Goal: Task Accomplishment & Management: Manage account settings

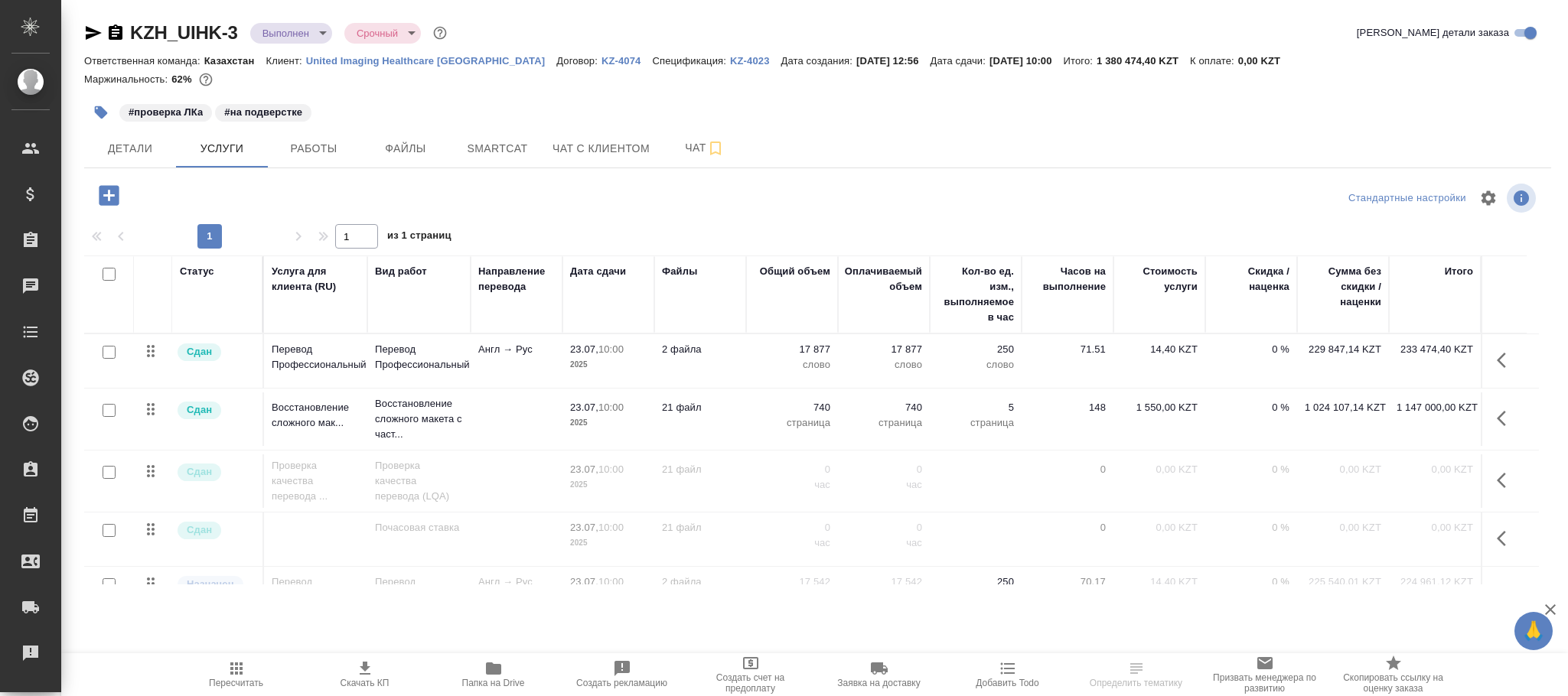
scroll to position [55, 0]
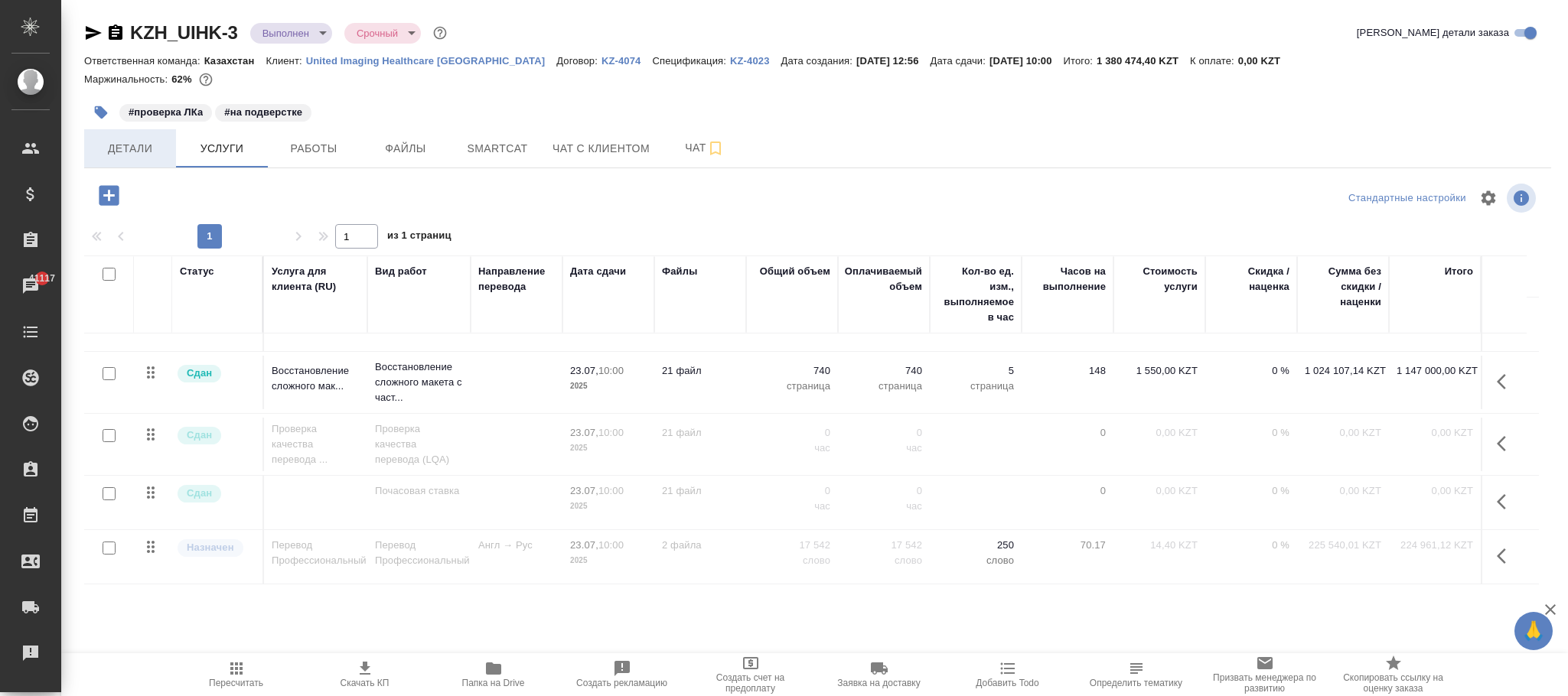
click at [125, 137] on button "Детали" at bounding box center [130, 148] width 91 height 38
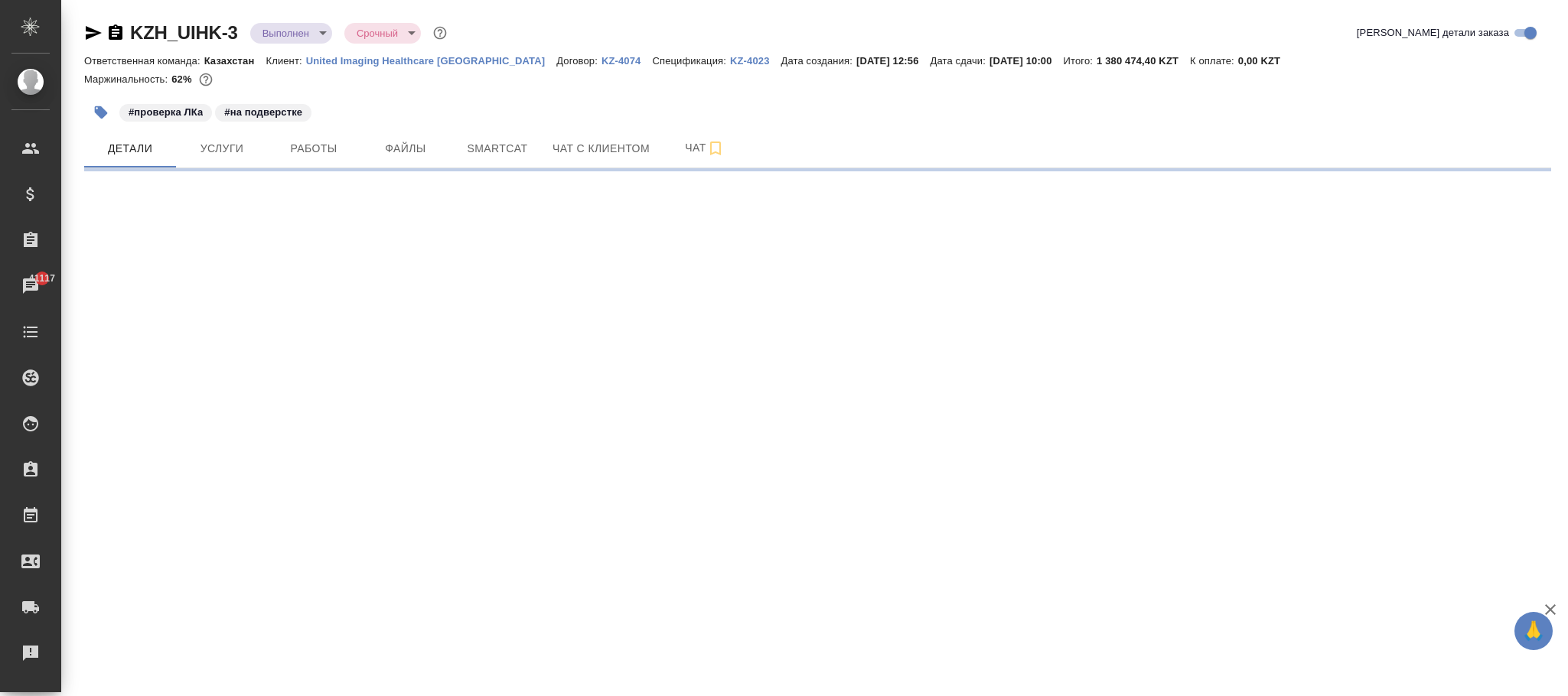
select select "RU"
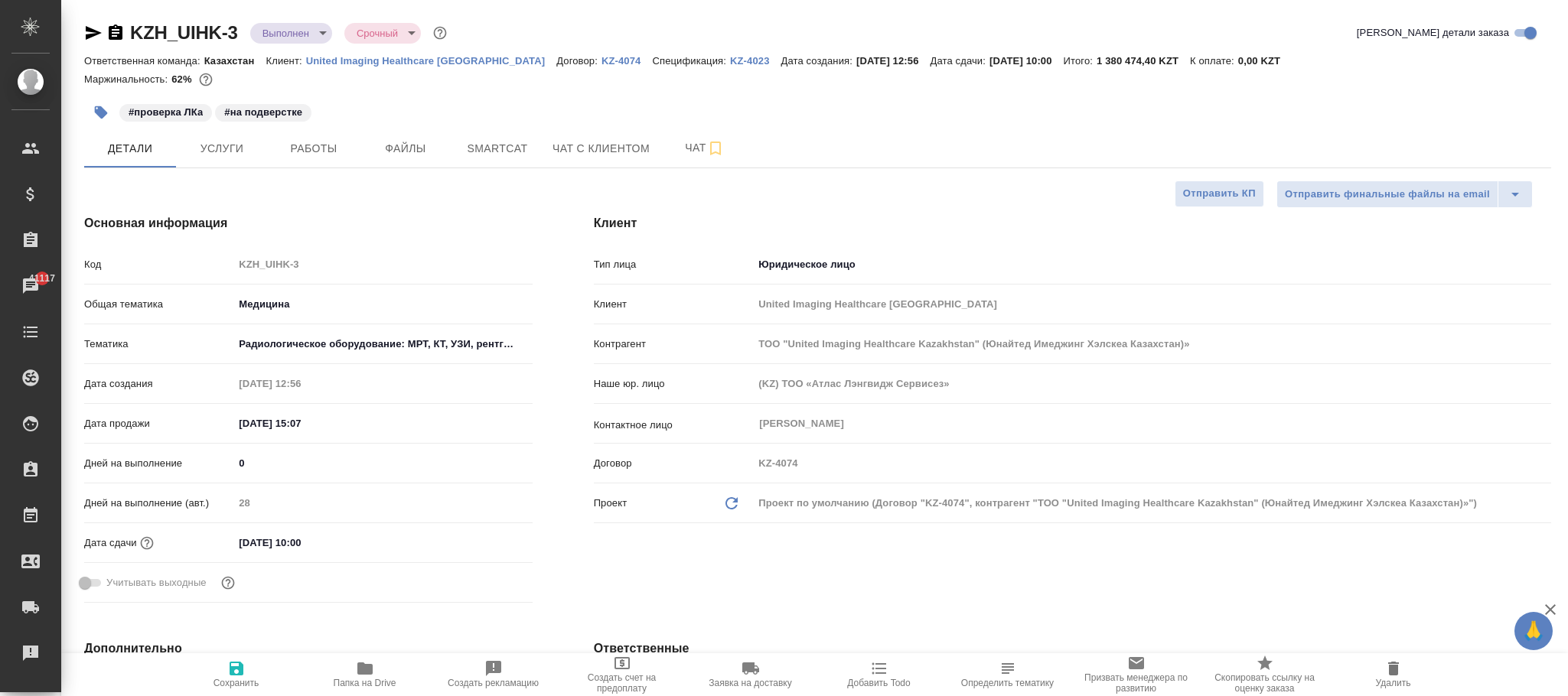
type textarea "x"
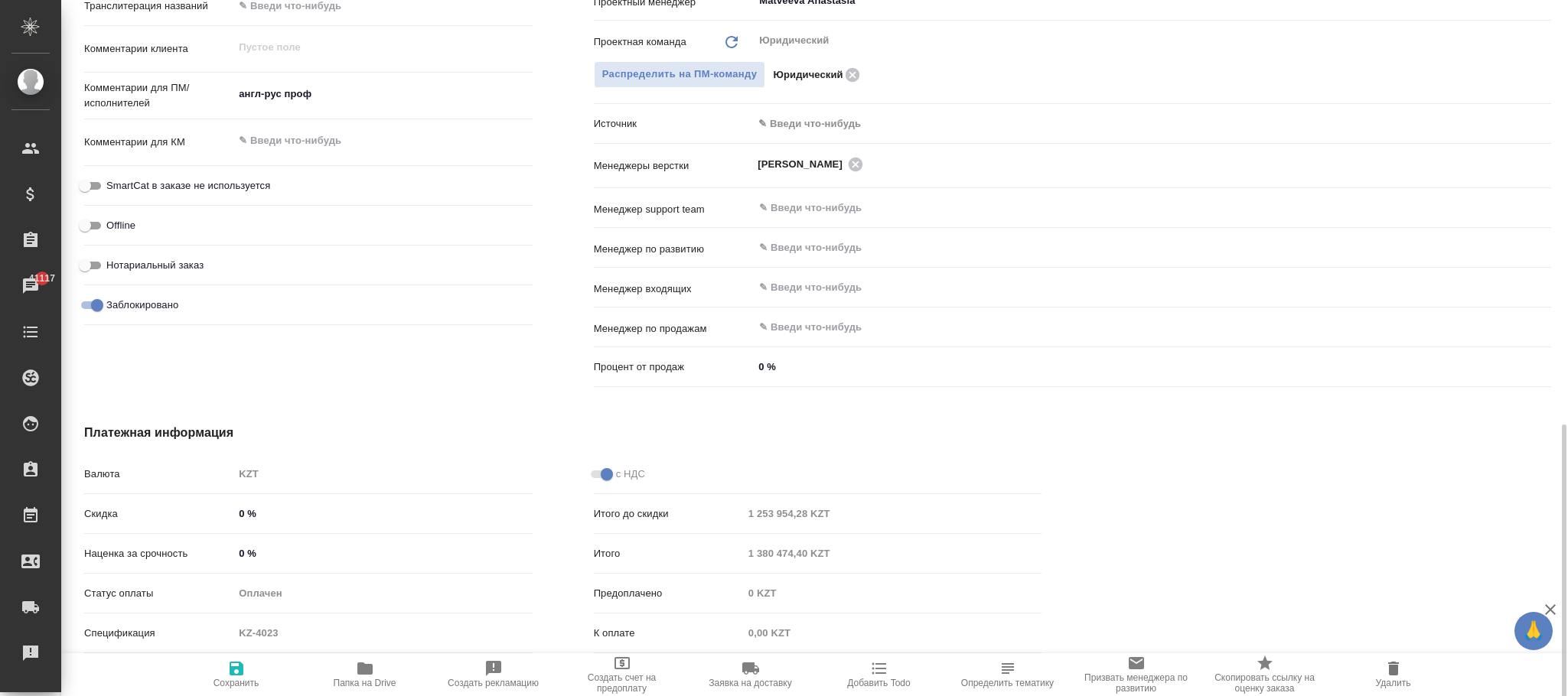
scroll to position [845, 0]
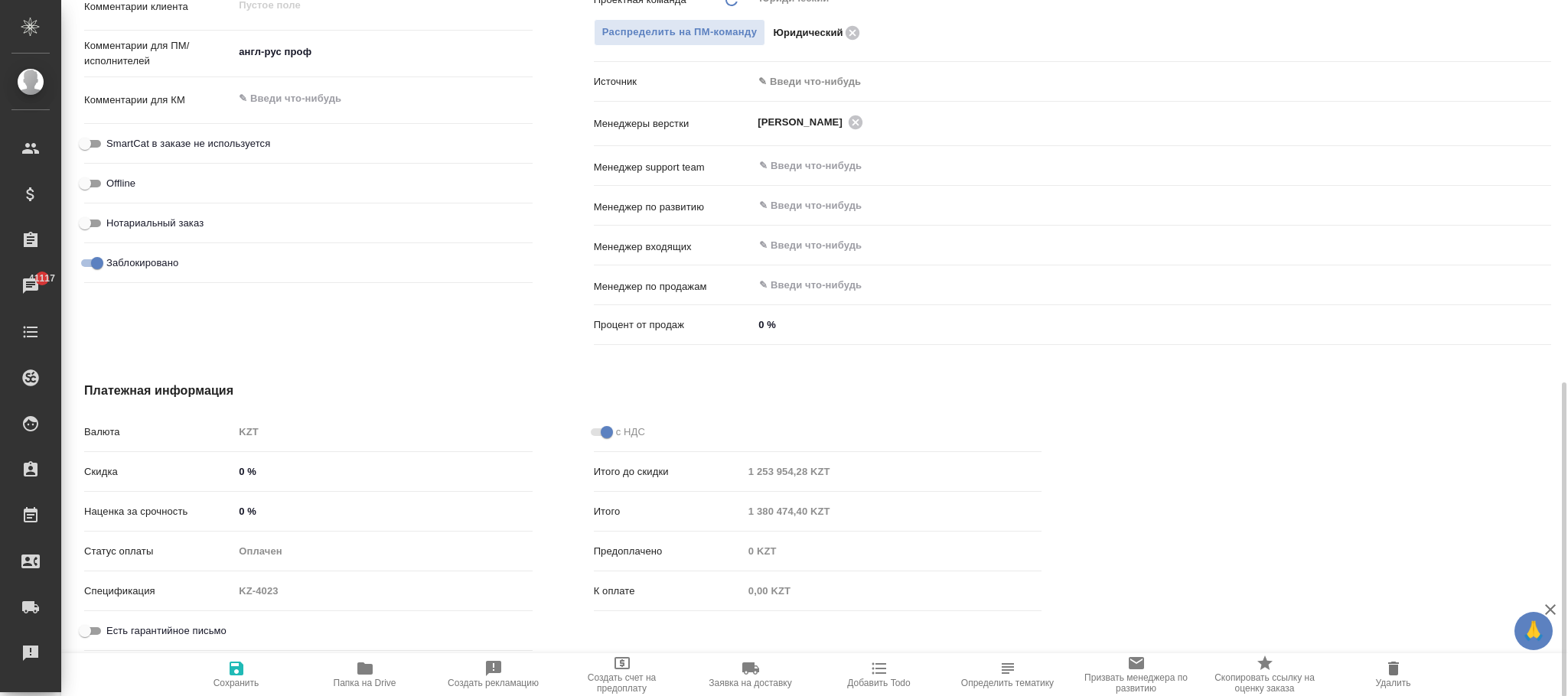
click at [94, 259] on input "Заблокировано" at bounding box center [97, 262] width 55 height 18
checkbox input "false"
type textarea "x"
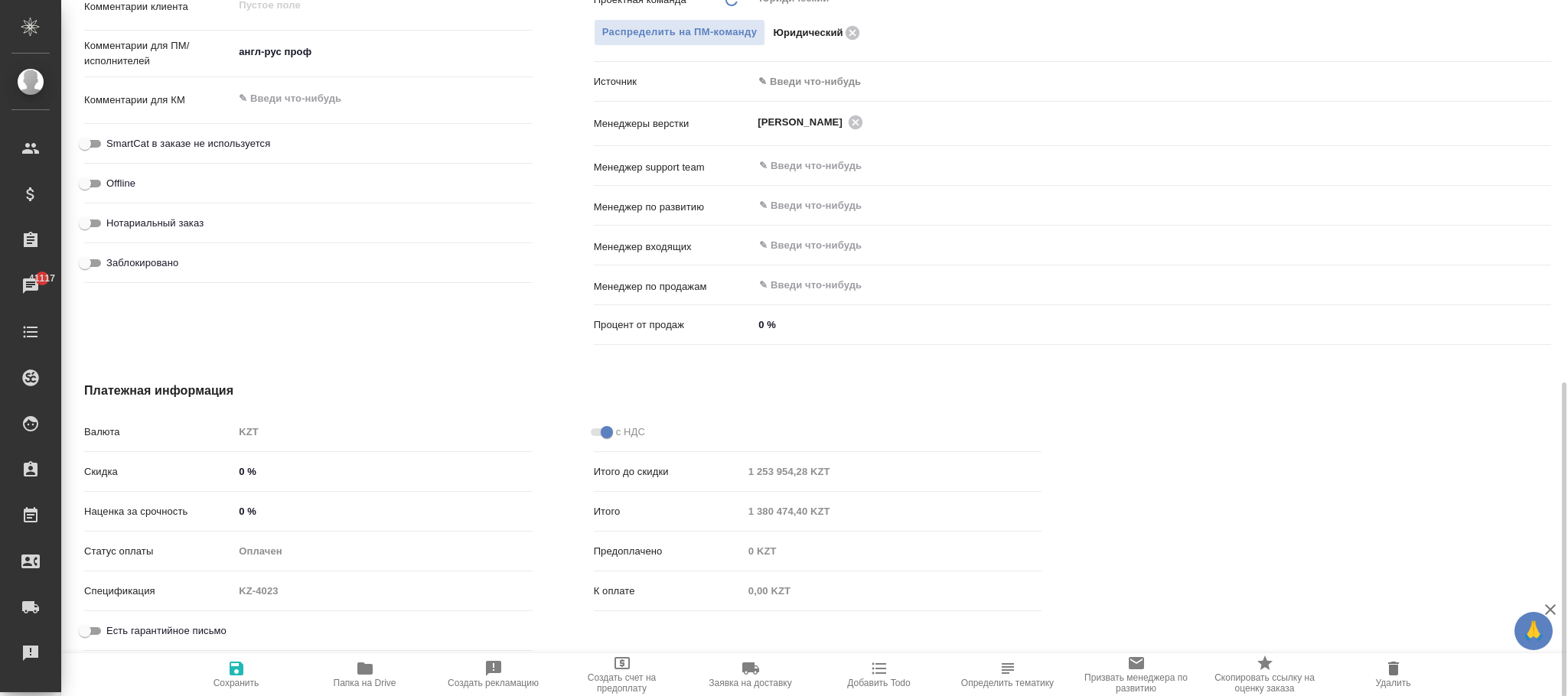
click at [242, 663] on icon "button" at bounding box center [236, 668] width 18 height 18
type textarea "x"
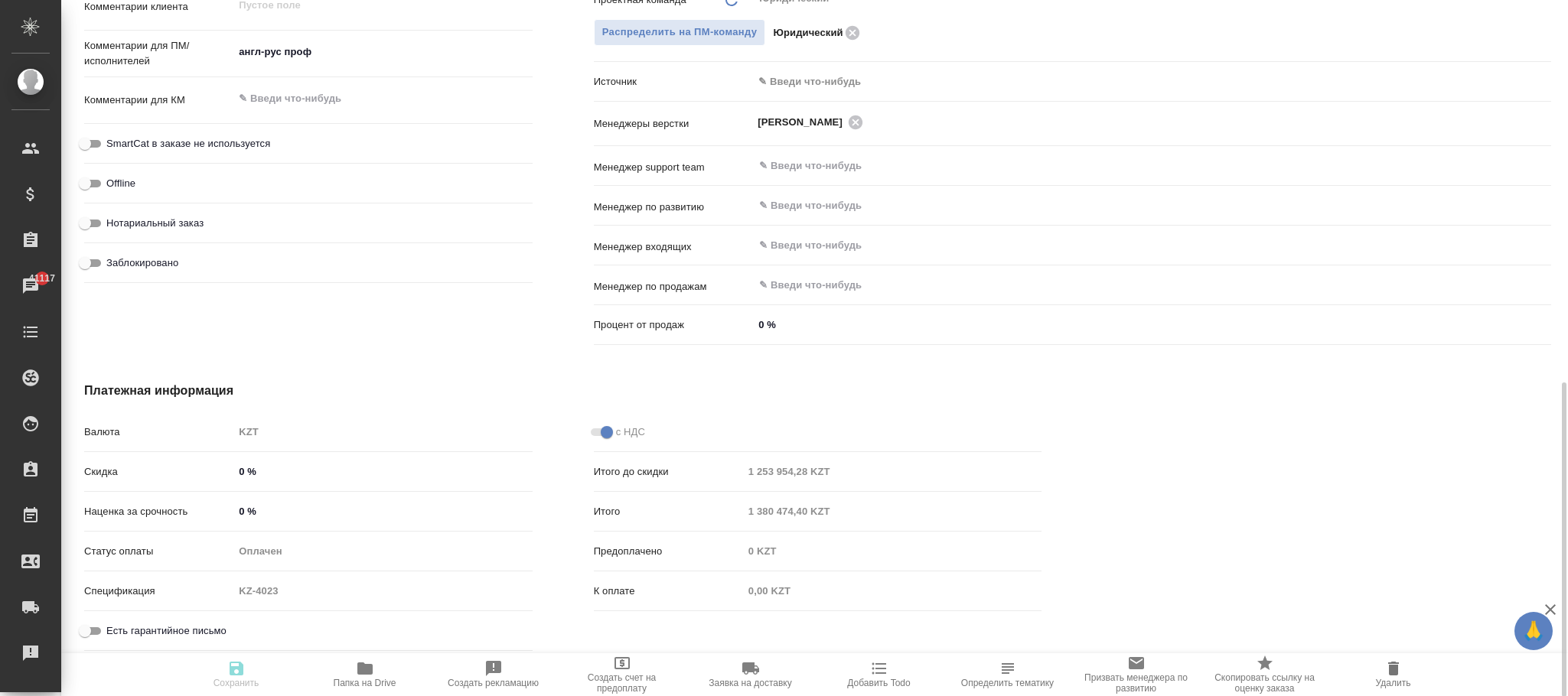
type textarea "x"
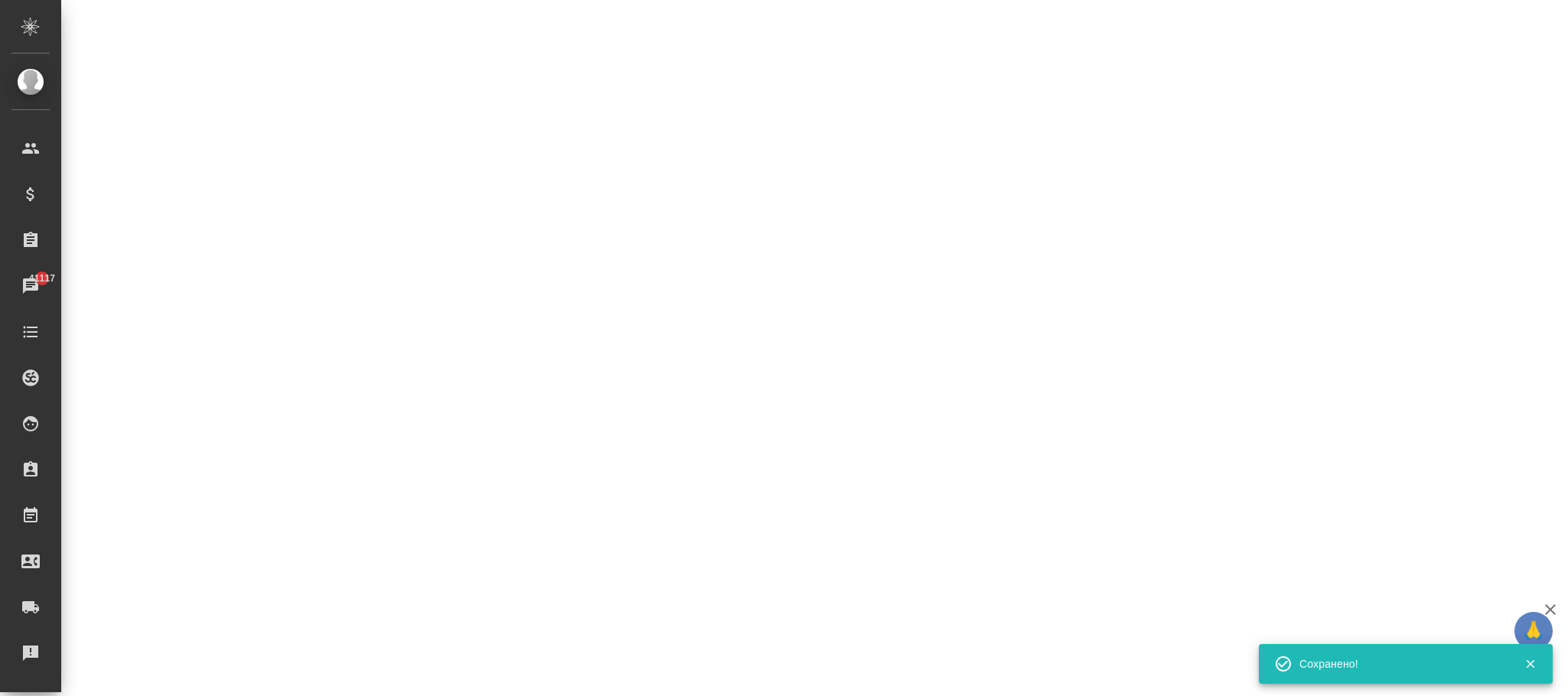
select select "RU"
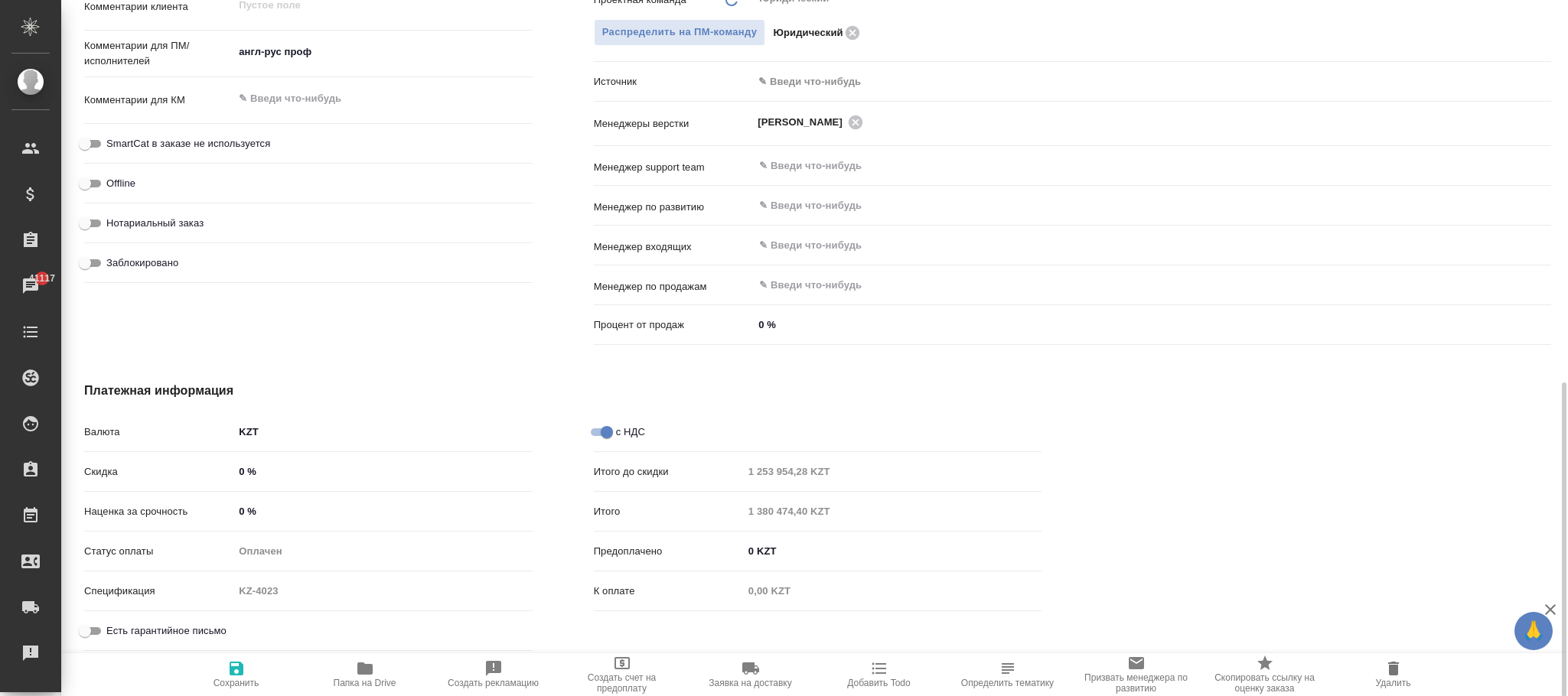
type textarea "x"
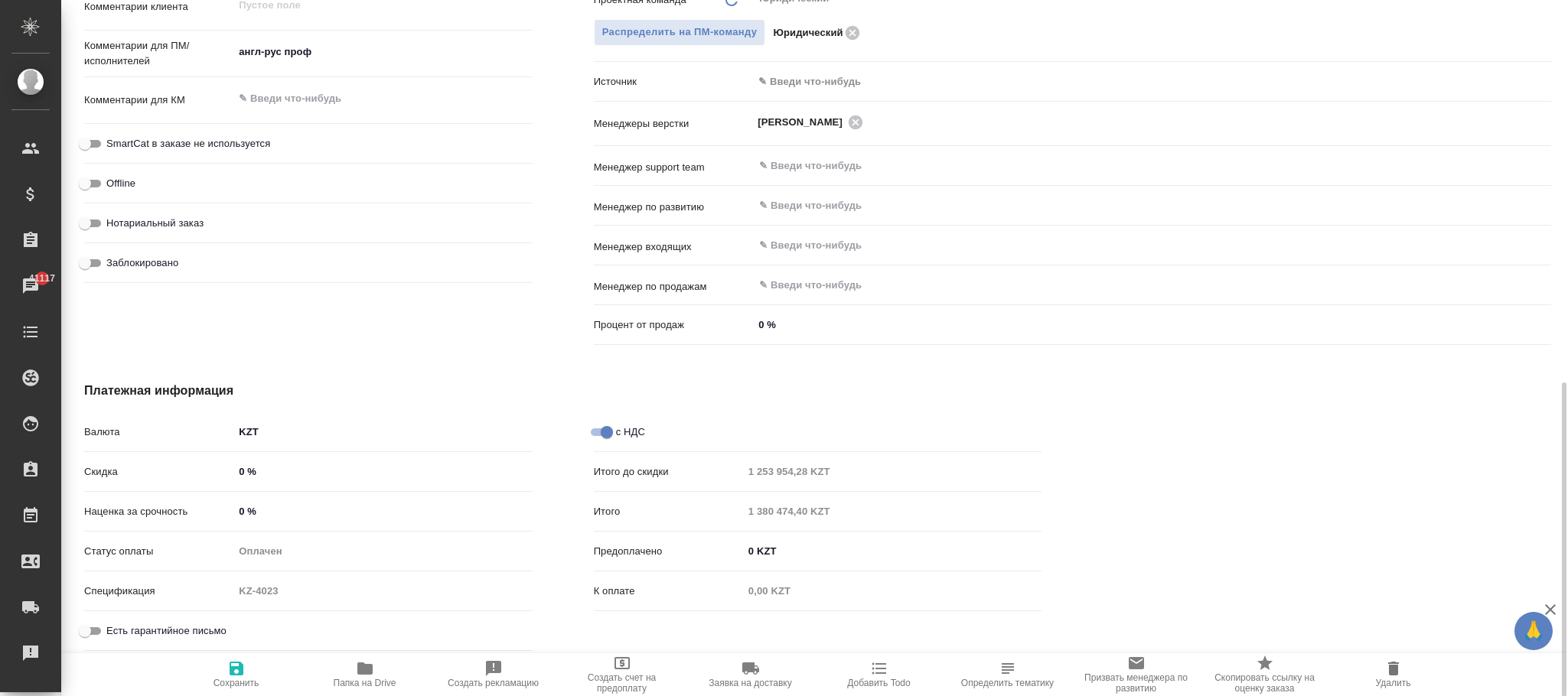
type textarea "x"
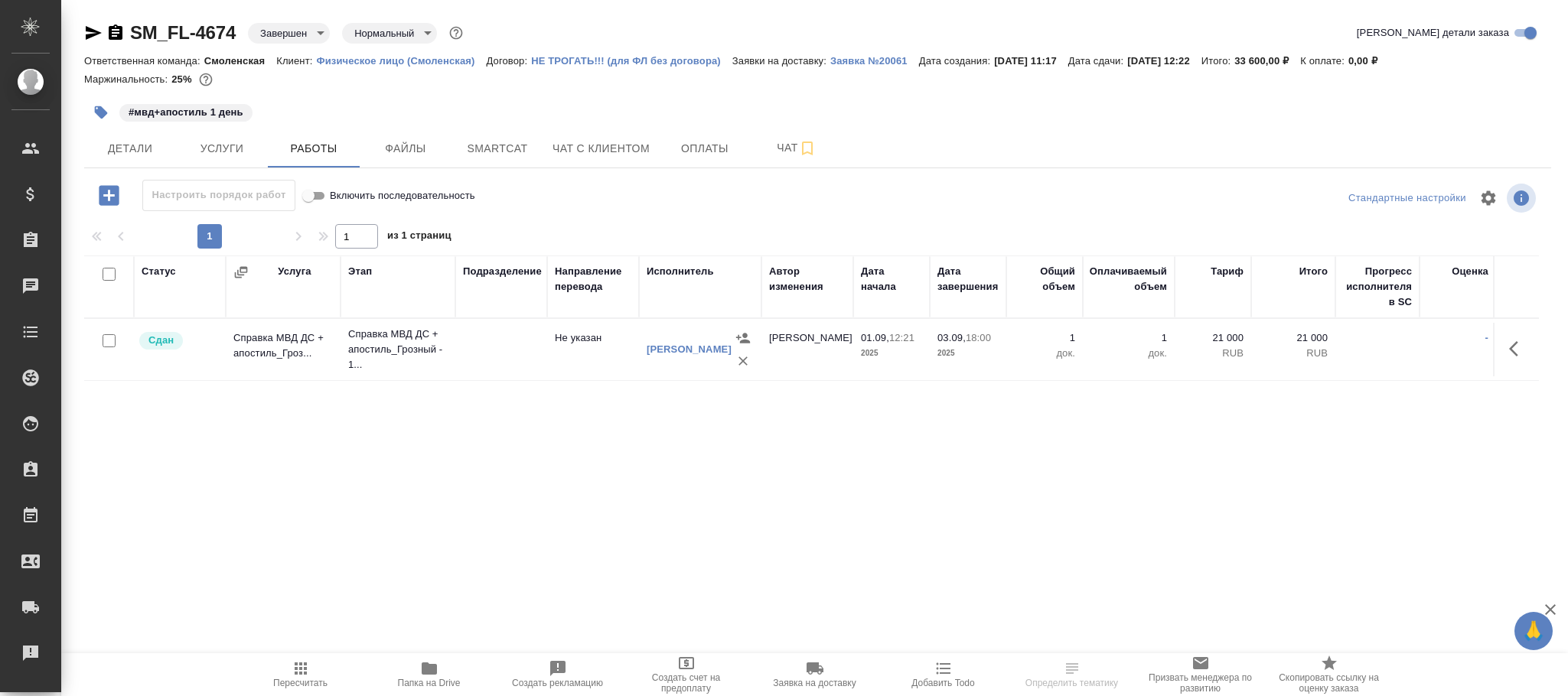
click at [106, 198] on icon "button" at bounding box center [109, 195] width 27 height 27
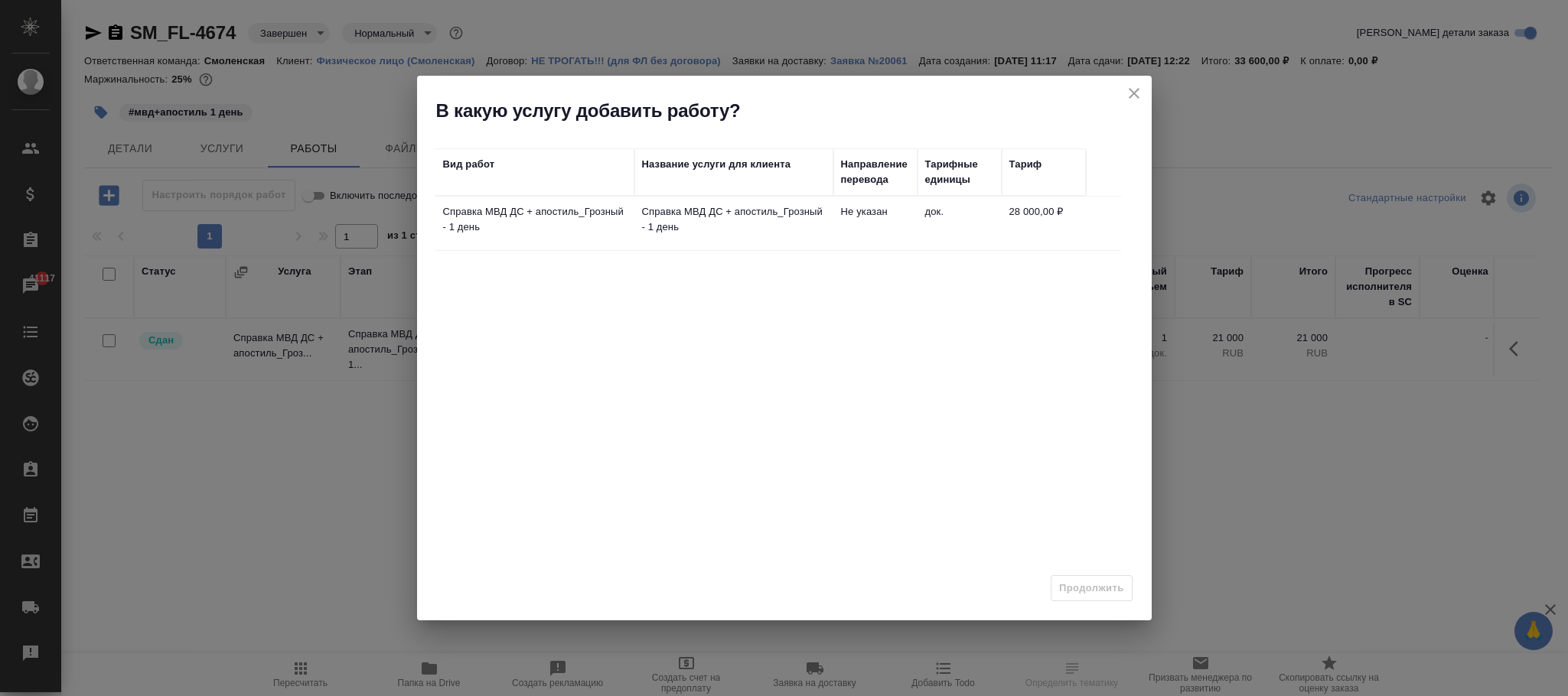
click at [719, 230] on p "Справка МВД ДС + апостиль_Грозный - 1 день" at bounding box center [734, 219] width 184 height 30
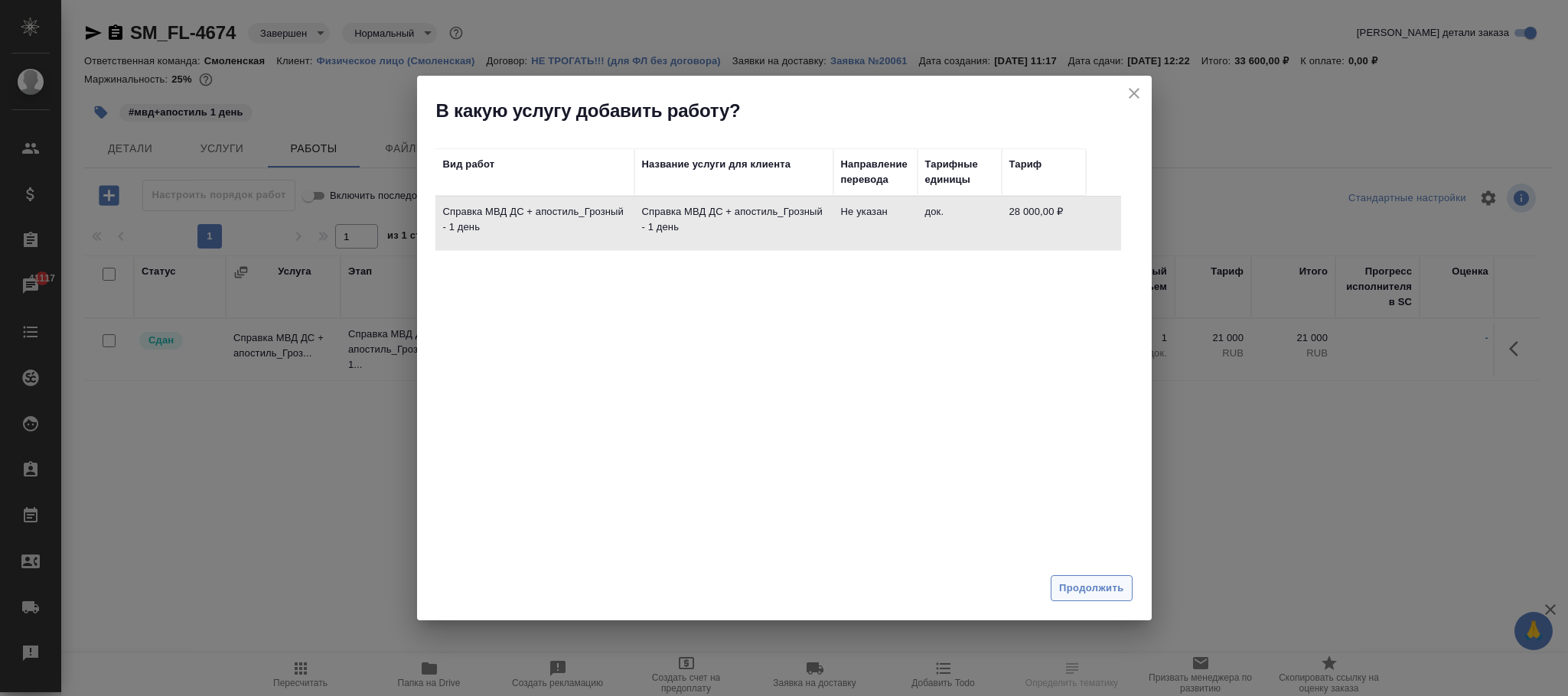
click at [1090, 593] on span "Продолжить" at bounding box center [1091, 588] width 64 height 18
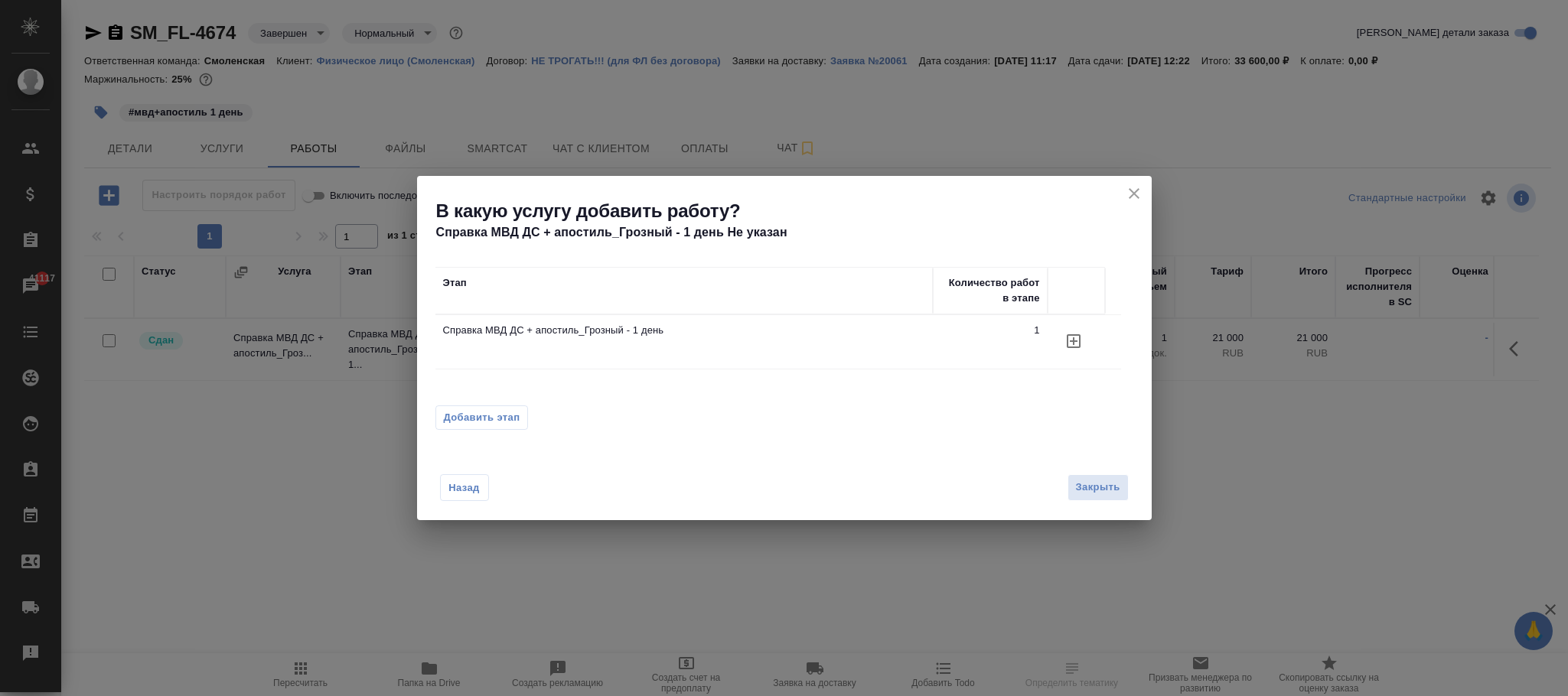
click at [1067, 338] on icon "button" at bounding box center [1074, 341] width 14 height 14
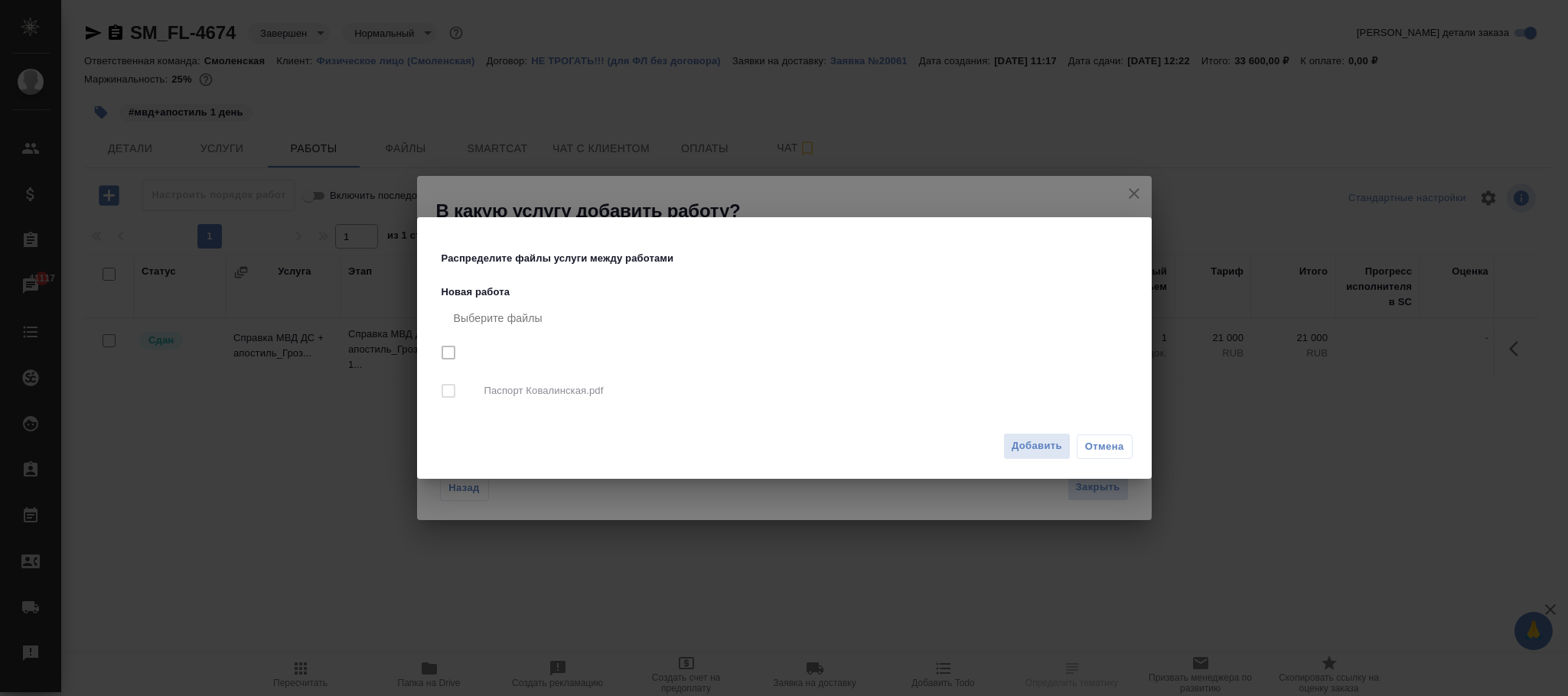
checkbox input "true"
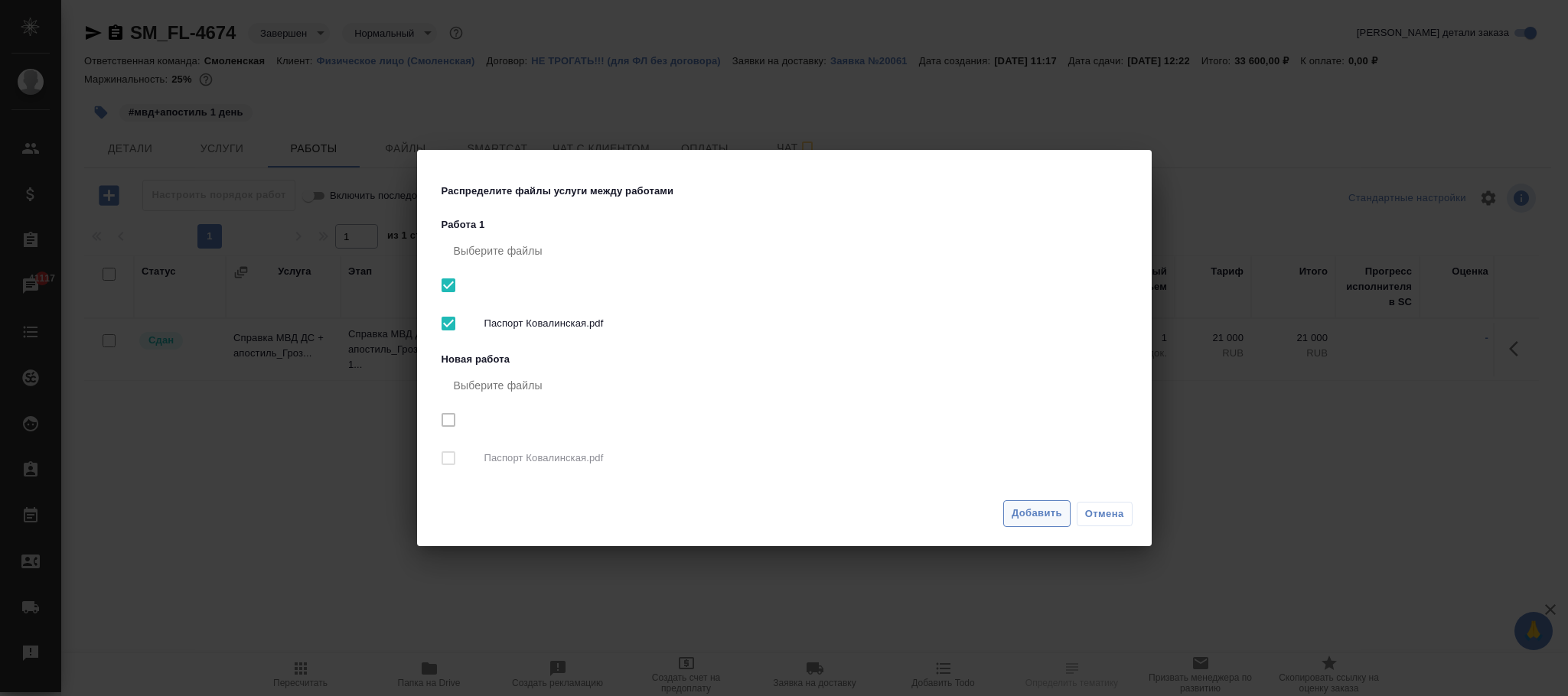
drag, startPoint x: 1025, startPoint y: 517, endPoint x: 327, endPoint y: 221, distance: 758.2
click at [1024, 517] on span "Добавить" at bounding box center [1036, 513] width 51 height 18
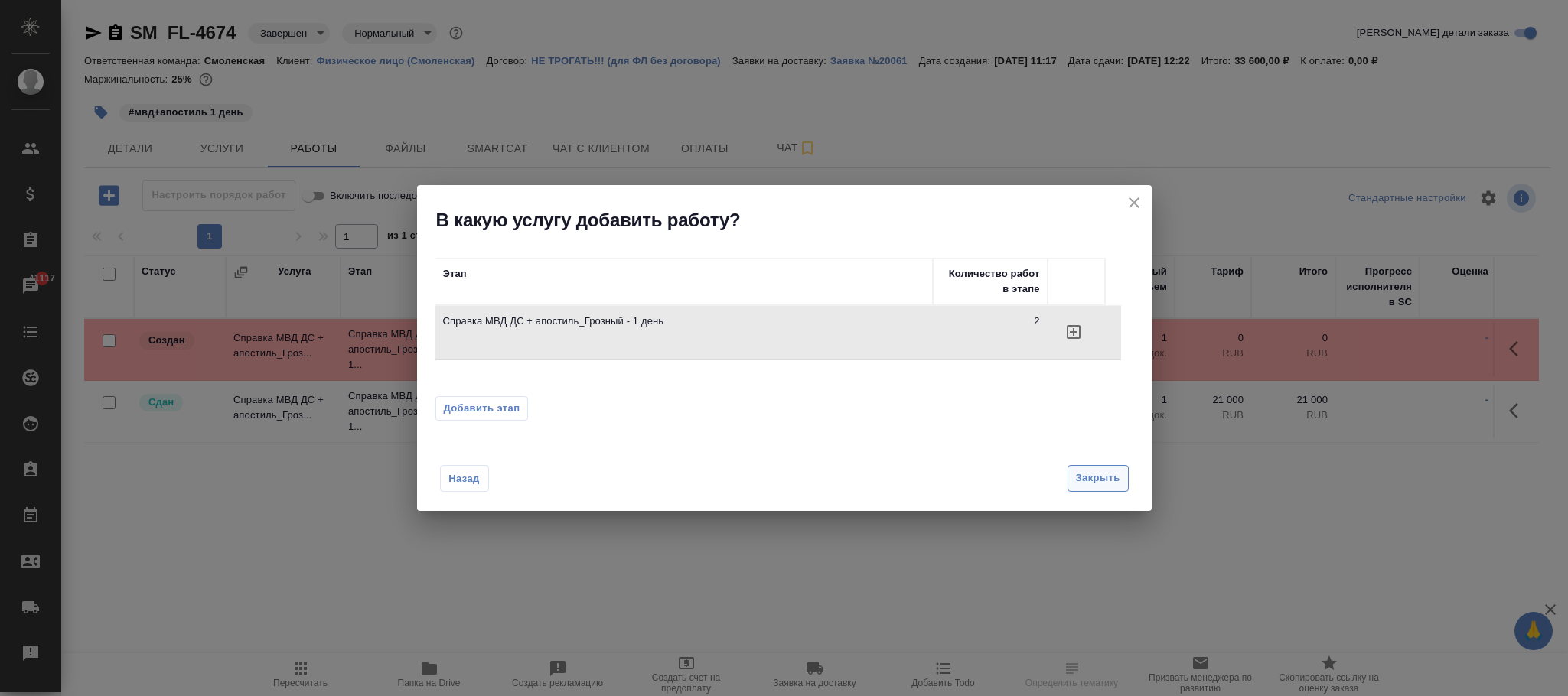
click at [1078, 466] on button "Закрыть" at bounding box center [1098, 478] width 61 height 27
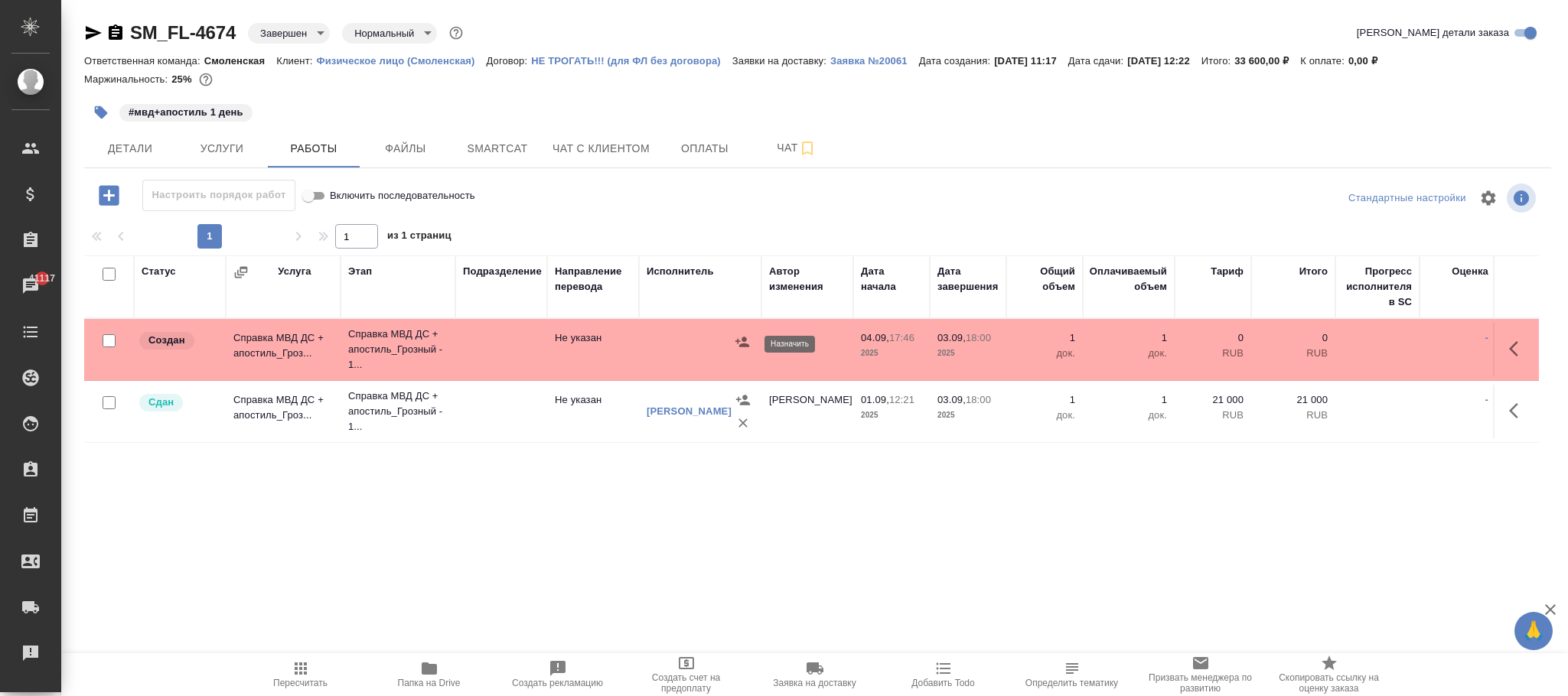
click at [740, 347] on icon "button" at bounding box center [743, 341] width 14 height 10
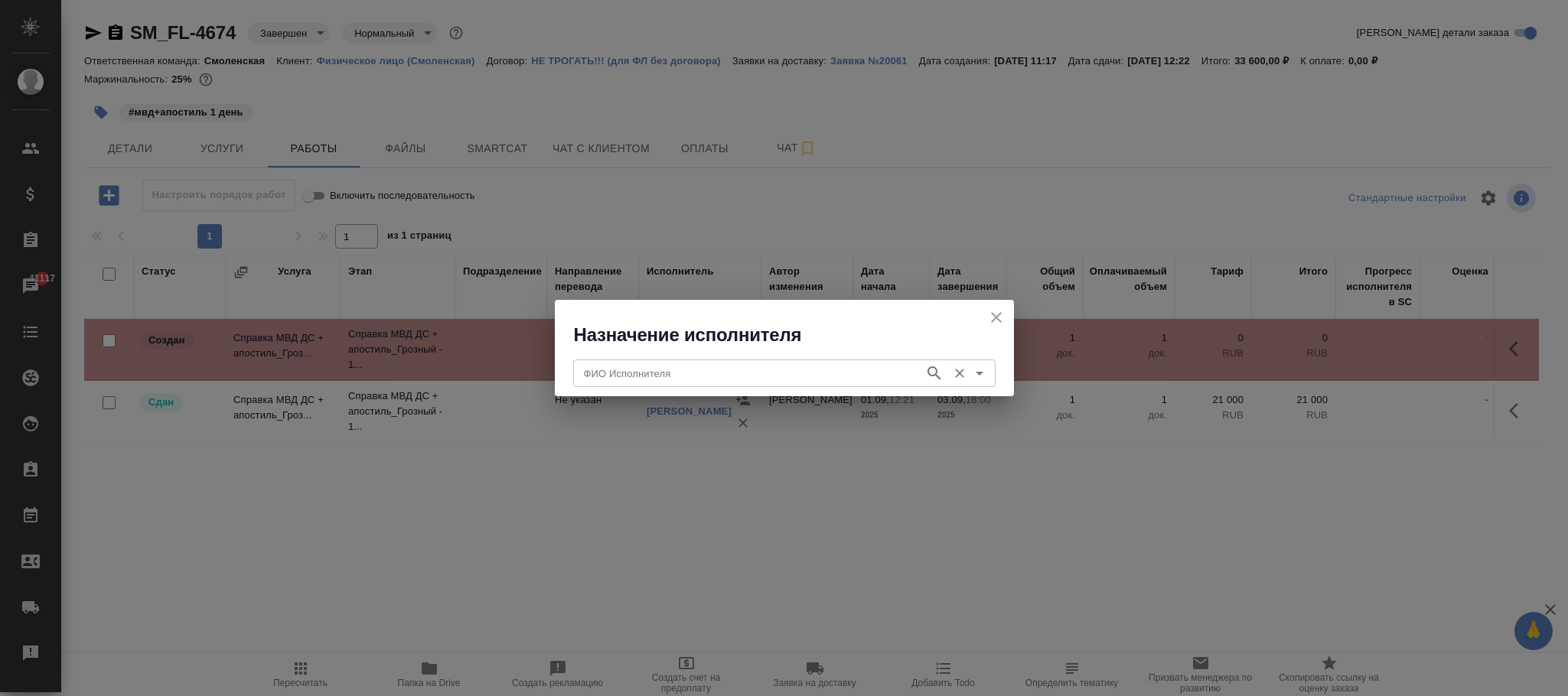
click at [662, 377] on input "ФИО Исполнителя" at bounding box center [747, 373] width 339 height 18
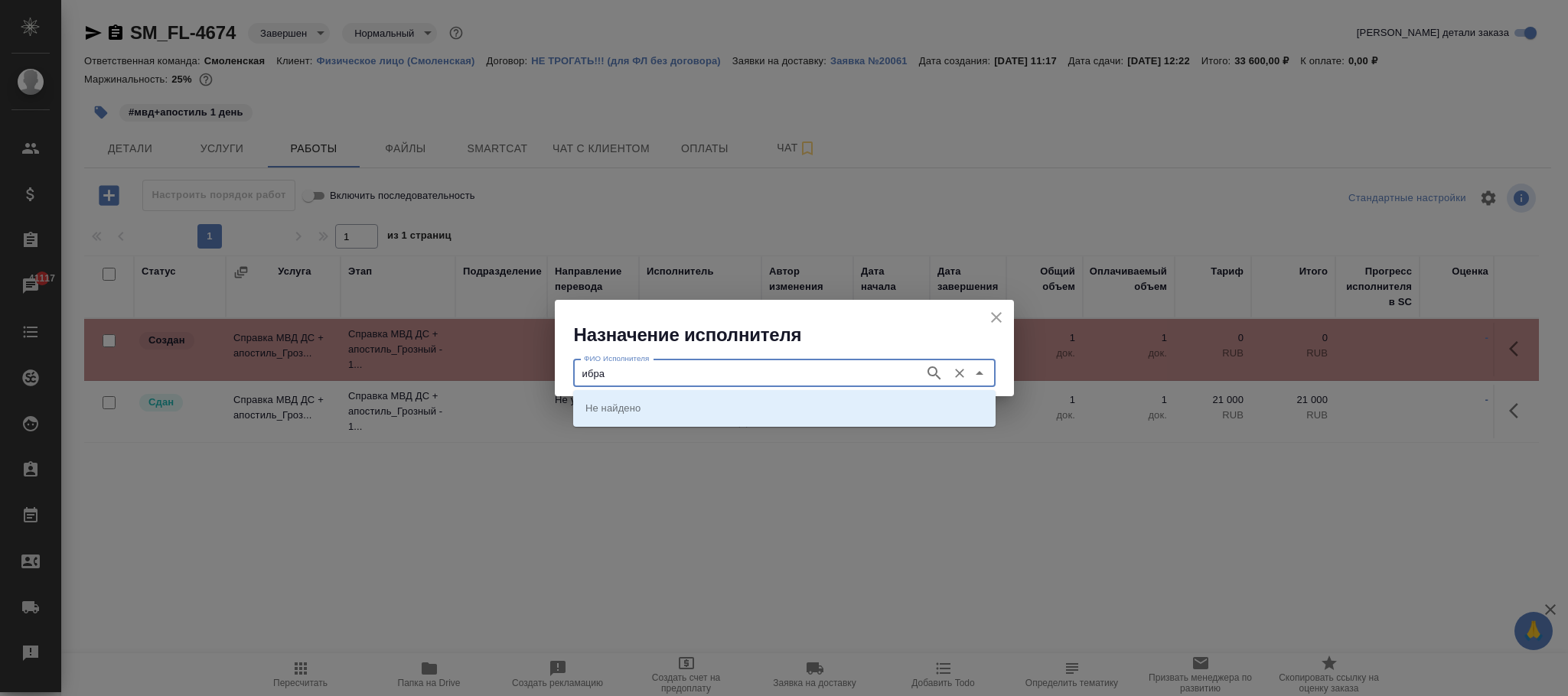
type input "ибраг"
click at [935, 372] on icon "button" at bounding box center [934, 373] width 18 height 18
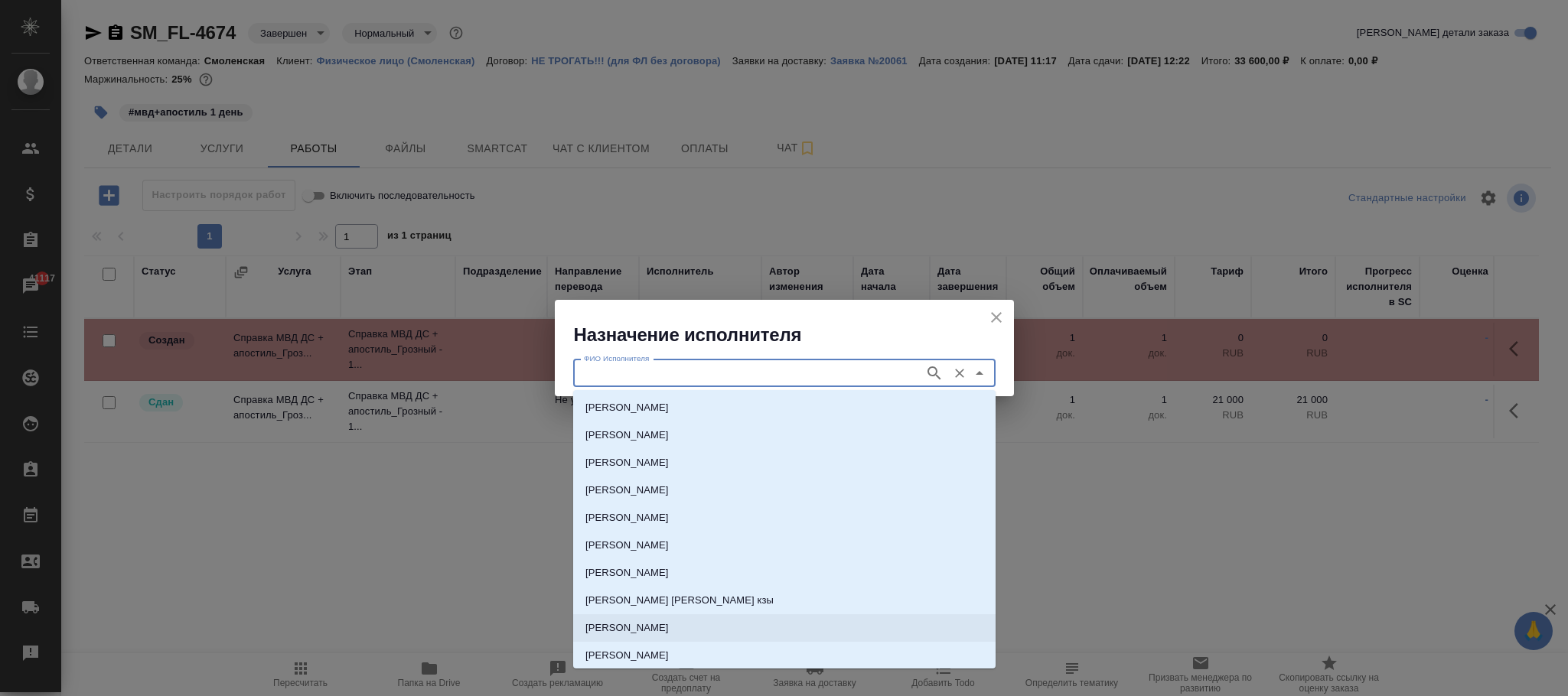
click at [678, 622] on li "[PERSON_NAME]" at bounding box center [784, 627] width 422 height 27
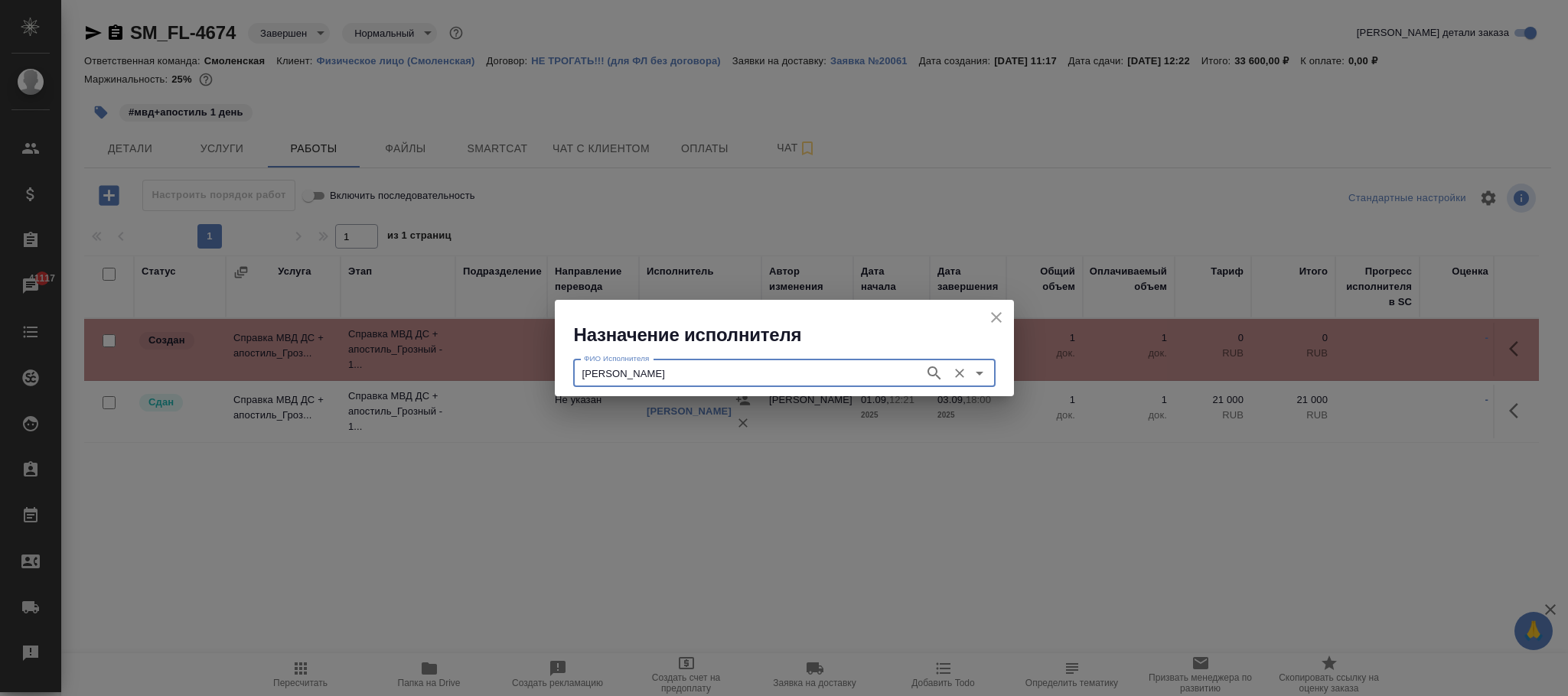
type input "[PERSON_NAME]"
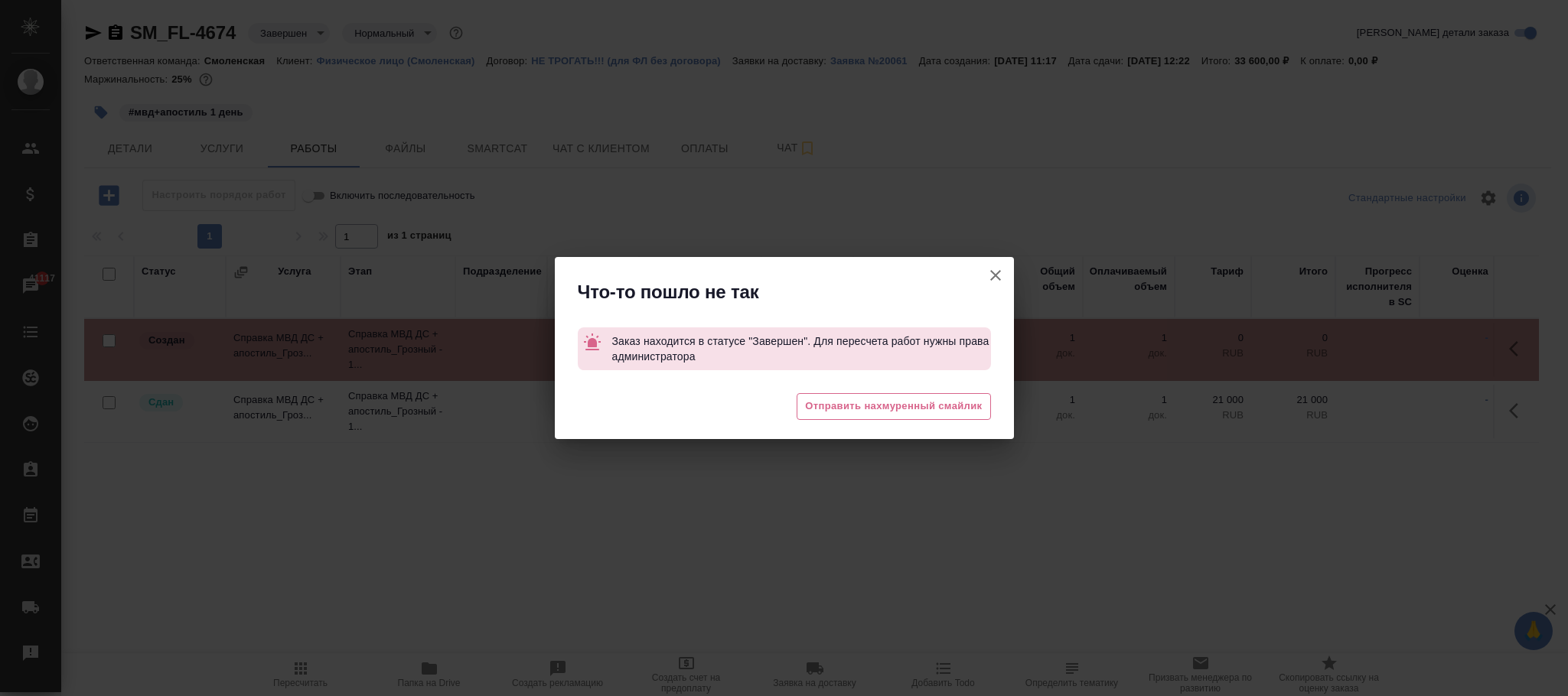
click at [990, 272] on icon "button" at bounding box center [995, 275] width 18 height 18
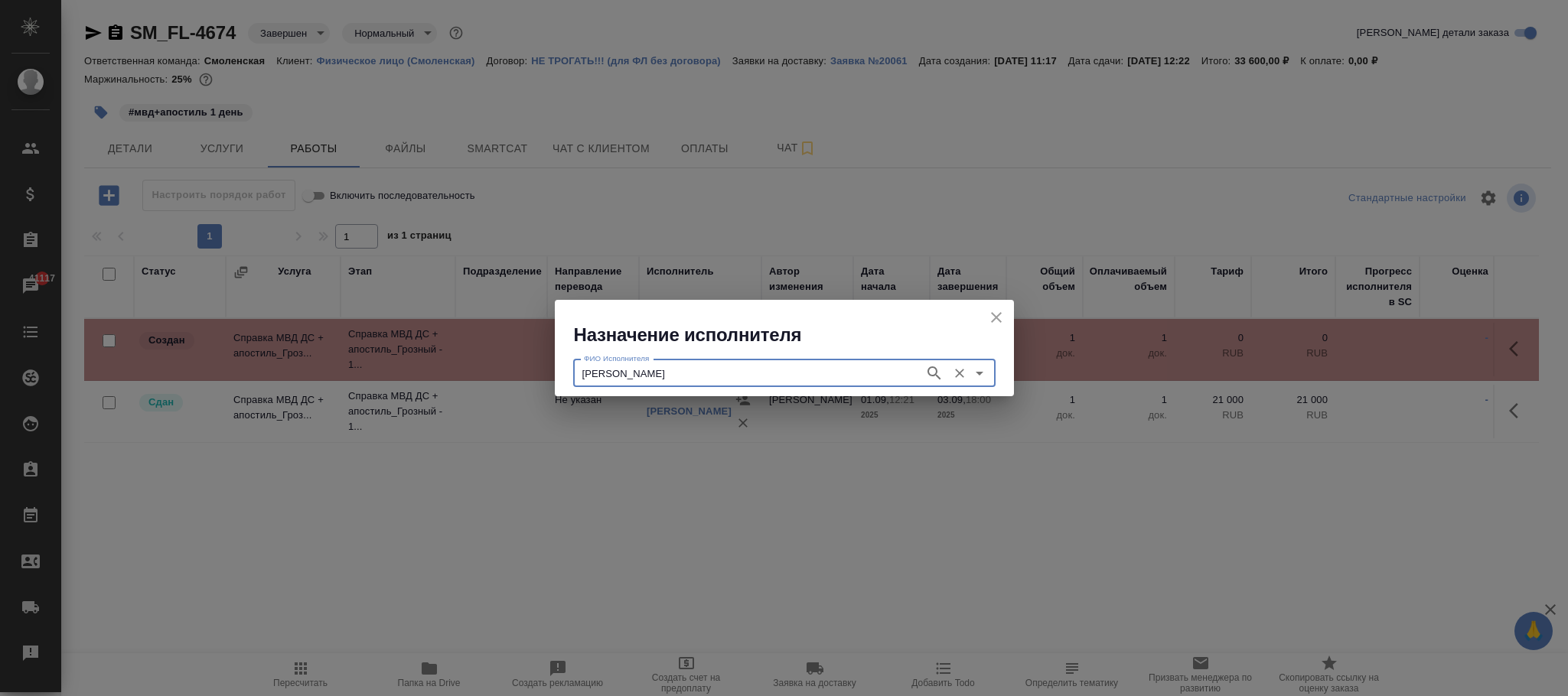
click at [926, 370] on icon "button" at bounding box center [934, 373] width 18 height 18
click at [931, 372] on icon "button" at bounding box center [934, 373] width 18 height 18
click at [935, 377] on icon "button" at bounding box center [934, 373] width 18 height 18
click at [1002, 312] on icon "close" at bounding box center [996, 317] width 18 height 18
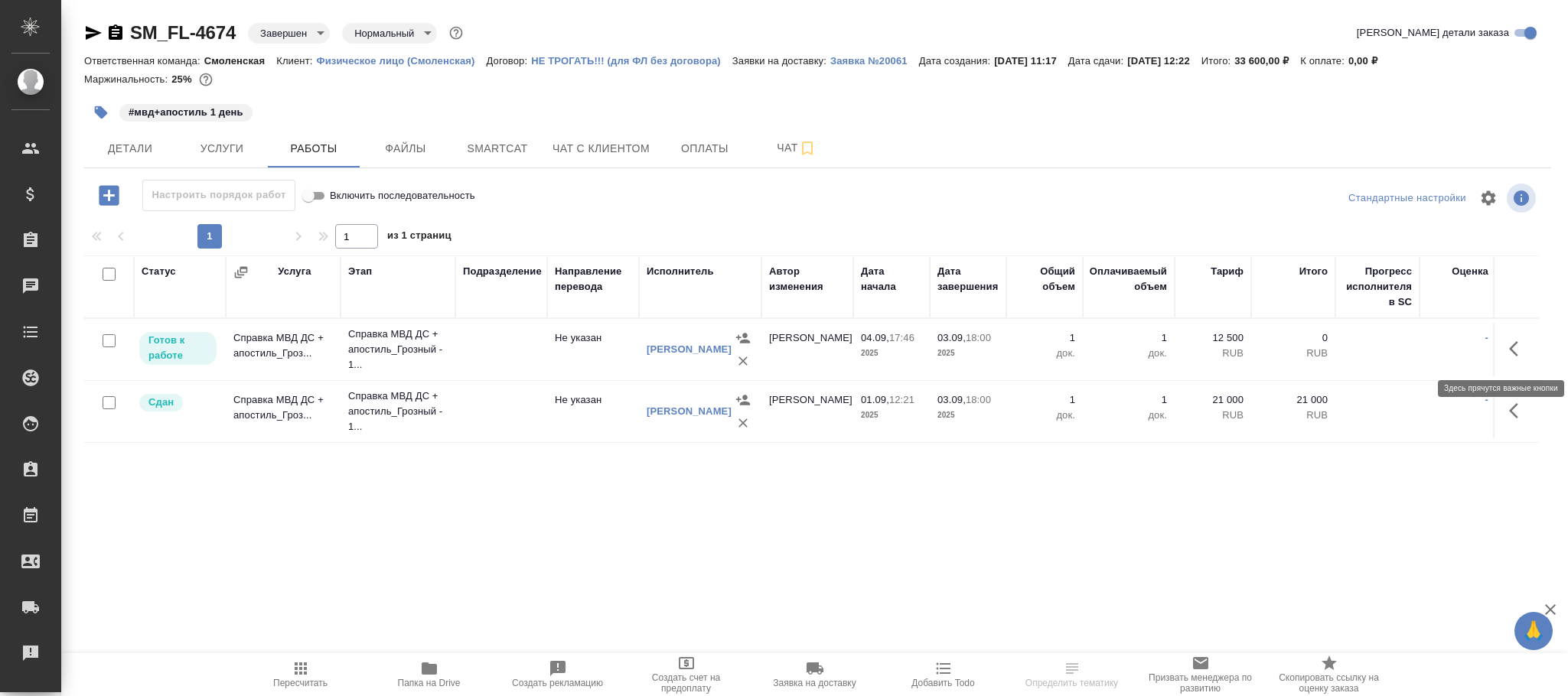
click at [1518, 349] on icon "button" at bounding box center [1518, 348] width 18 height 18
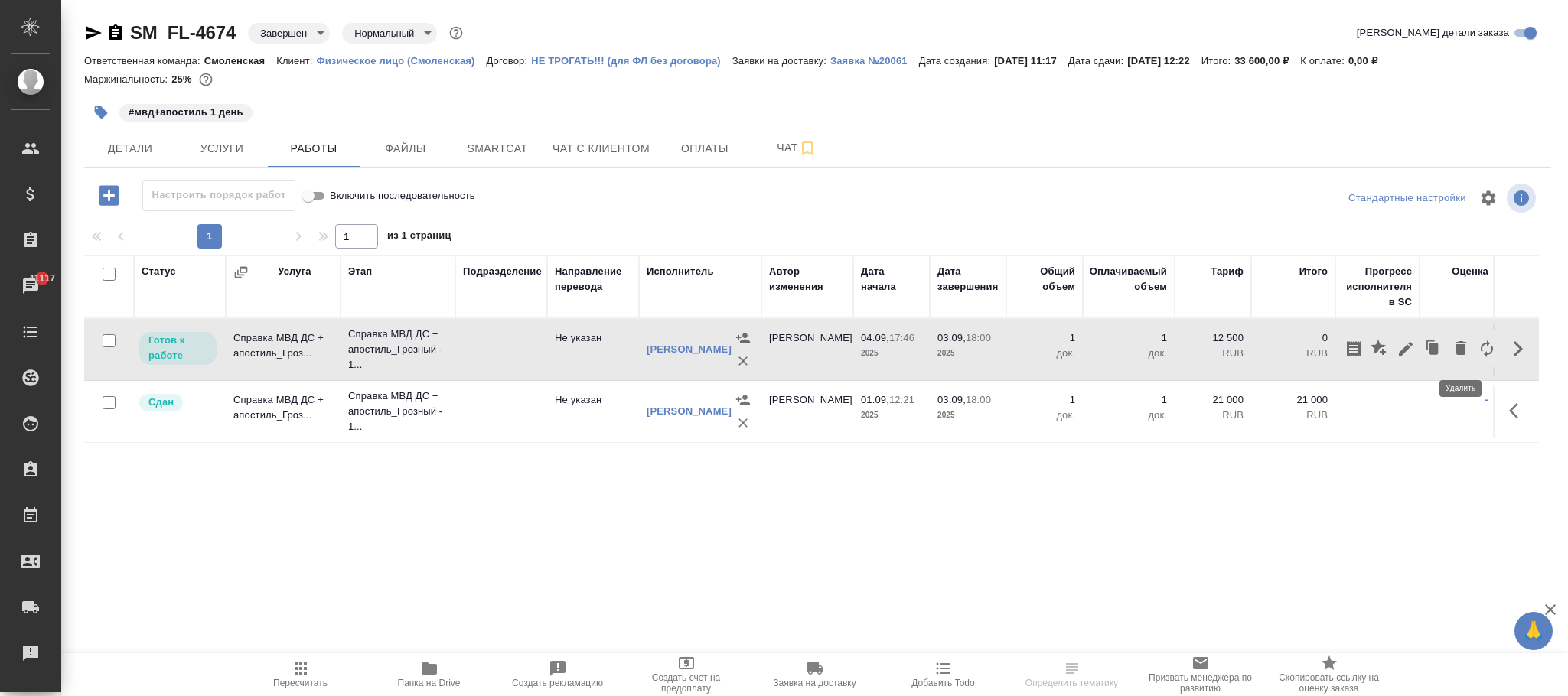
click at [1455, 340] on icon "button" at bounding box center [1460, 348] width 18 height 18
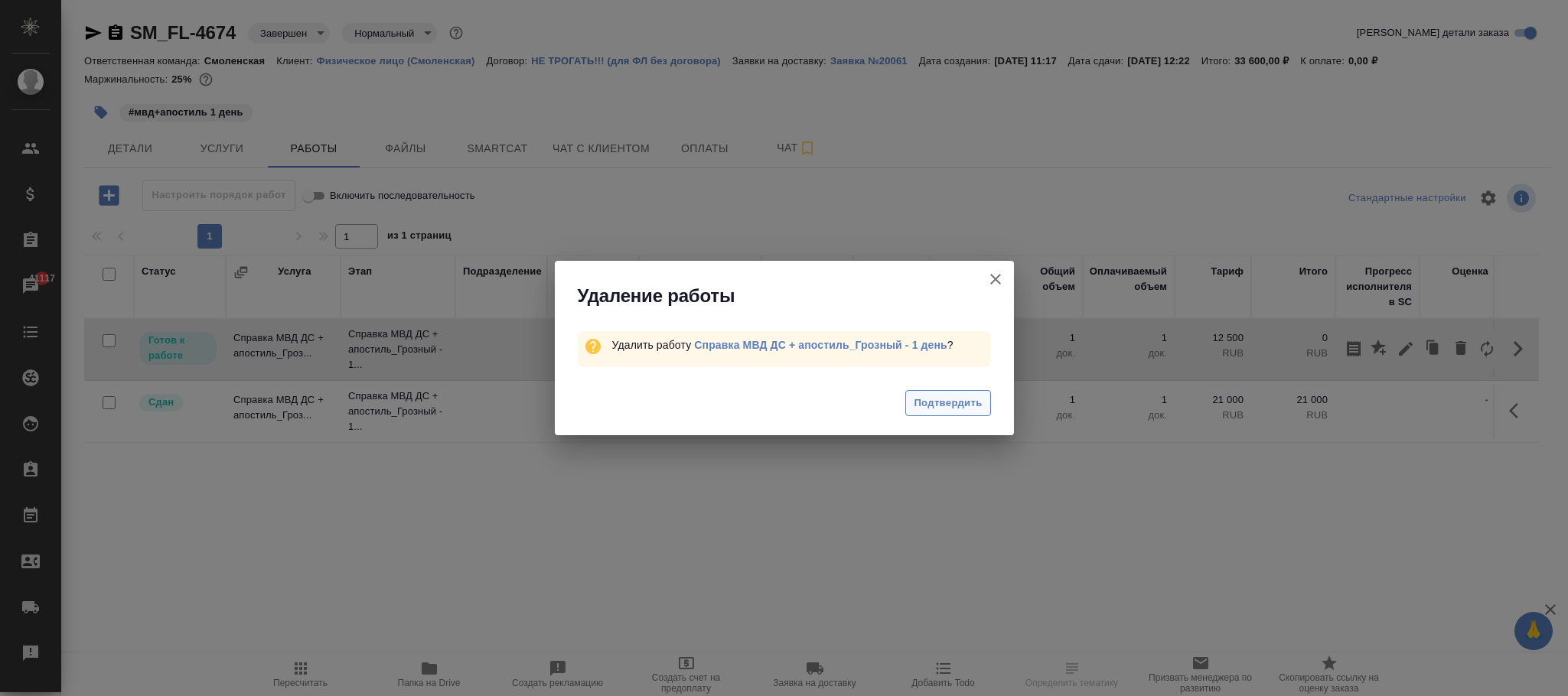
click at [939, 406] on span "Подтвердить" at bounding box center [947, 403] width 68 height 18
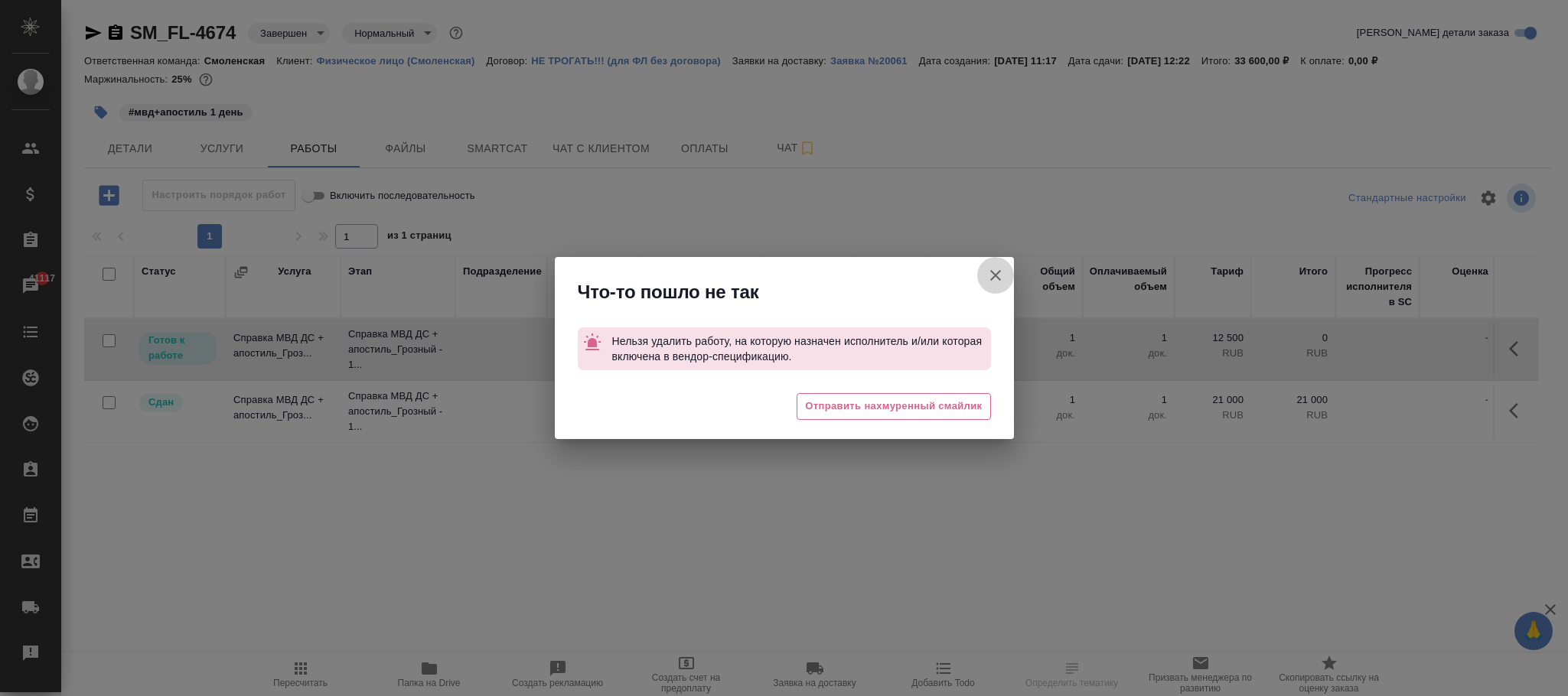
click at [993, 278] on icon "button" at bounding box center [995, 275] width 18 height 18
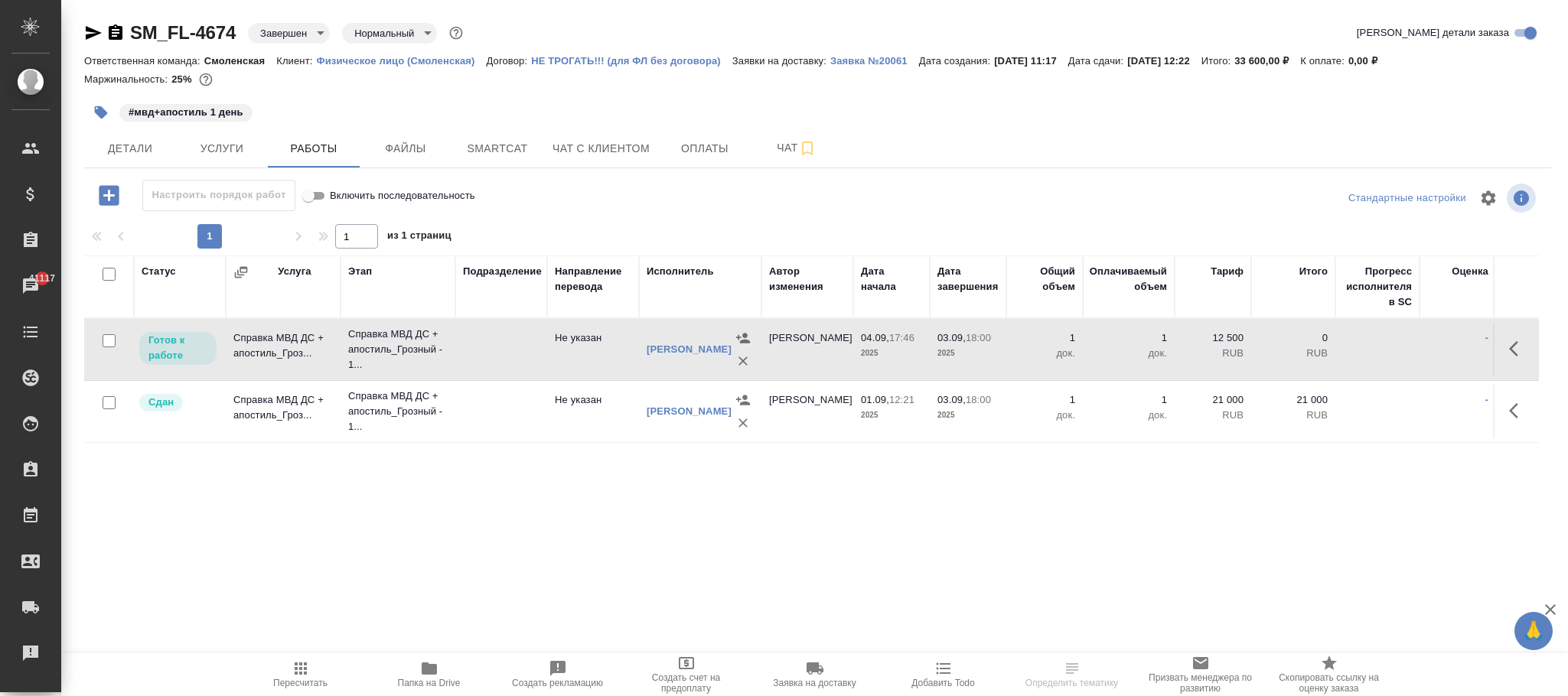
click at [742, 360] on icon "button" at bounding box center [743, 361] width 16 height 16
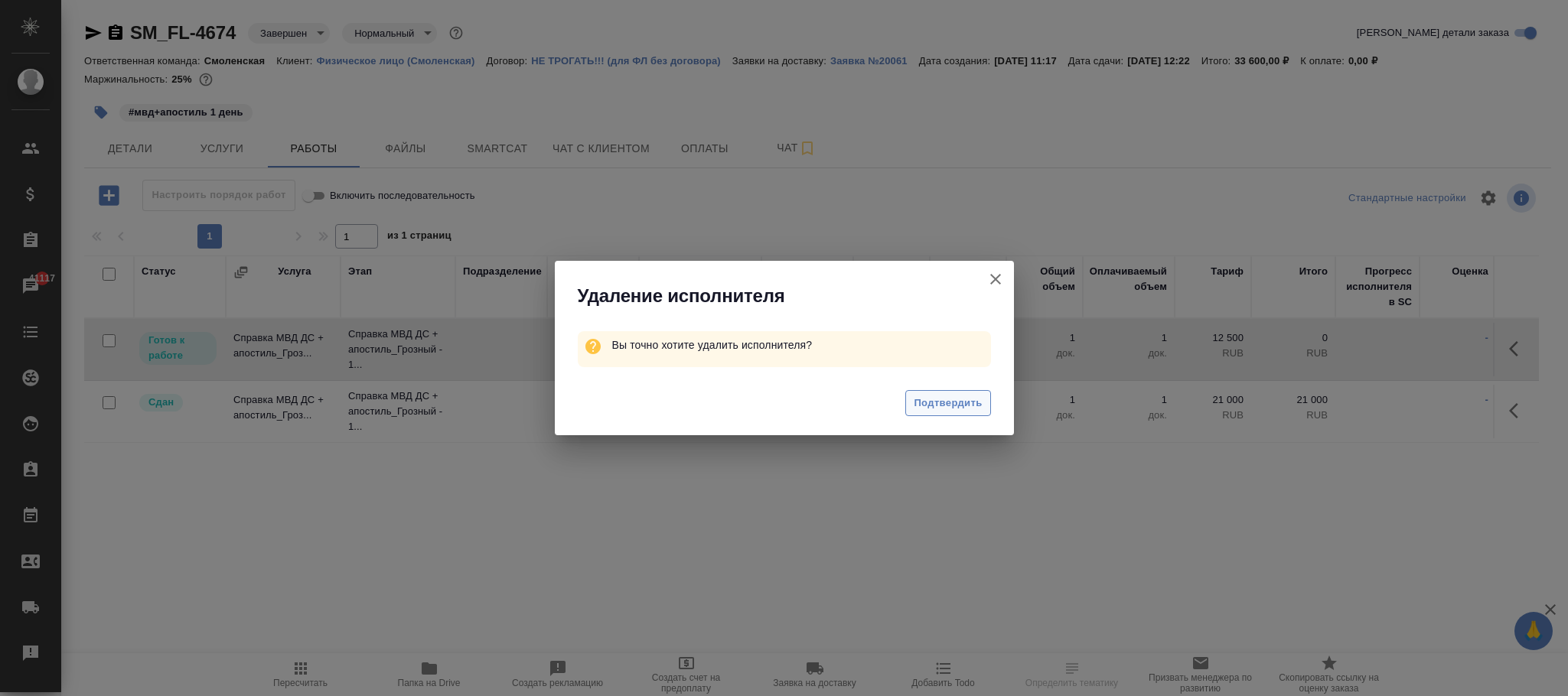
click at [954, 409] on span "Подтвердить" at bounding box center [947, 403] width 68 height 18
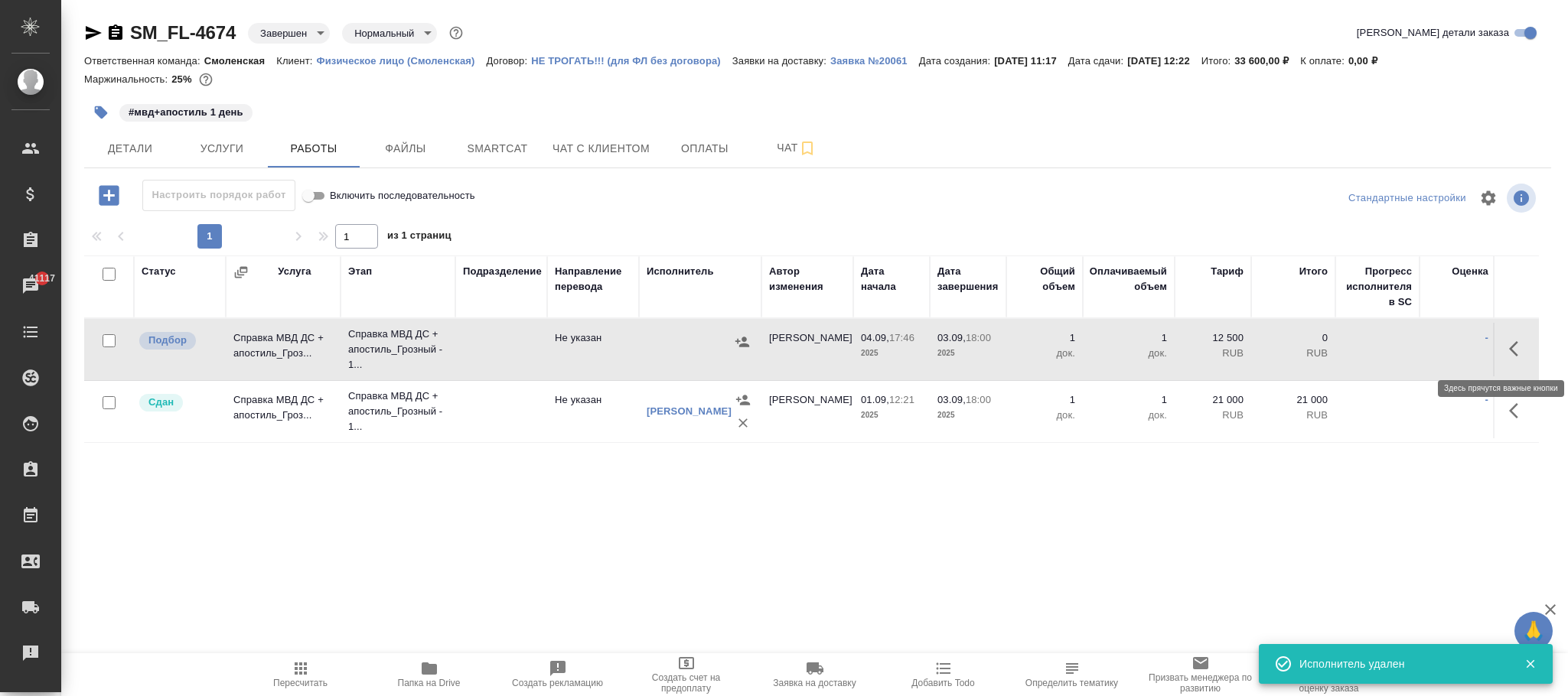
click at [1516, 348] on icon "button" at bounding box center [1518, 348] width 18 height 18
click at [1459, 351] on icon "button" at bounding box center [1461, 348] width 11 height 14
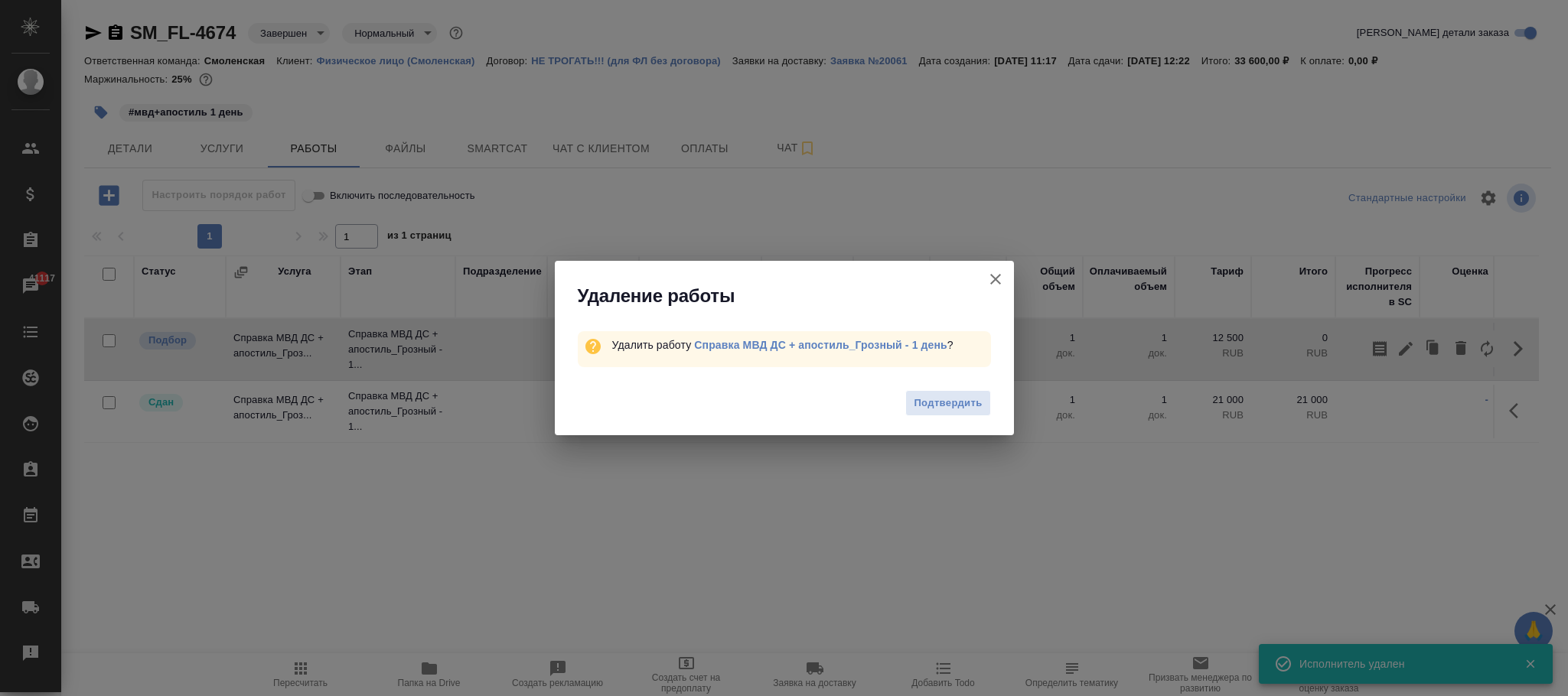
click at [951, 411] on button "Подтвердить" at bounding box center [947, 403] width 85 height 27
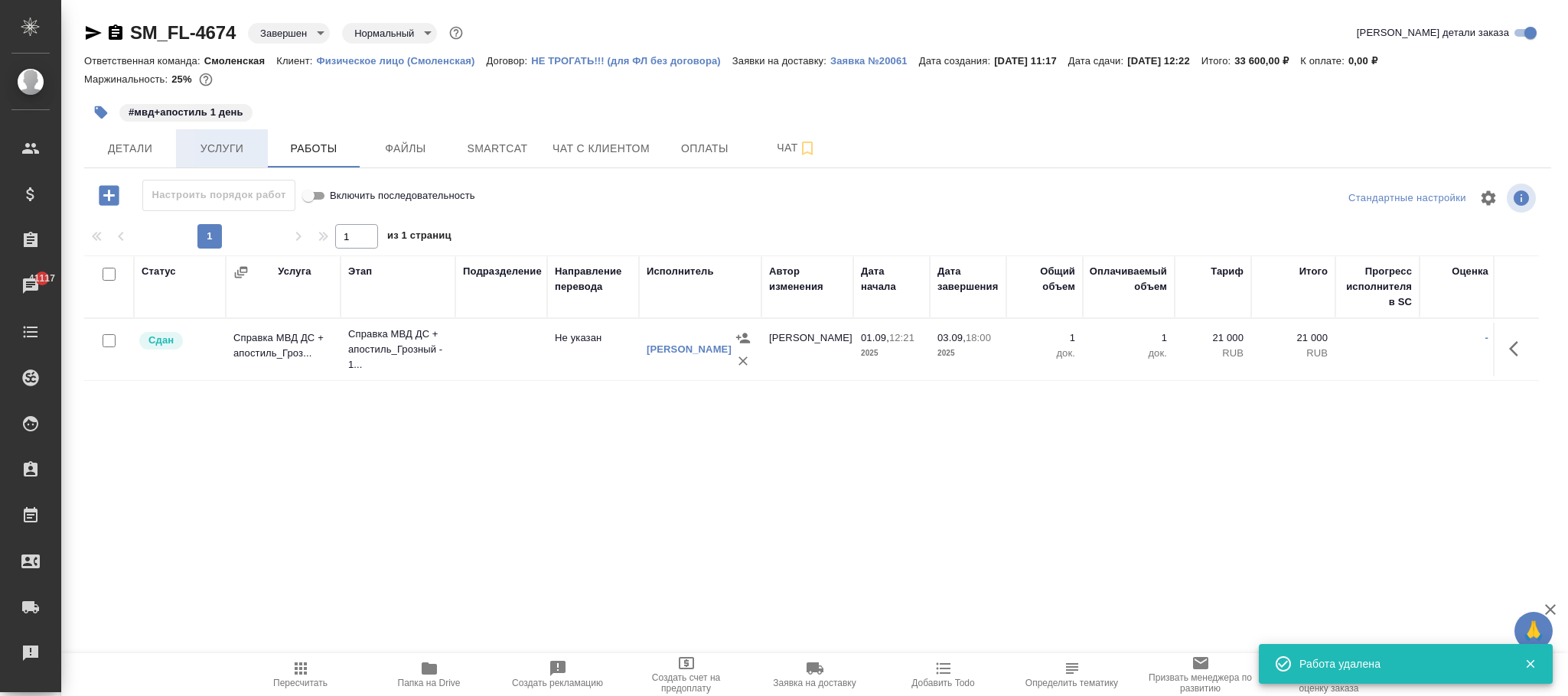
click at [211, 166] on button "Услуги" at bounding box center [221, 148] width 91 height 38
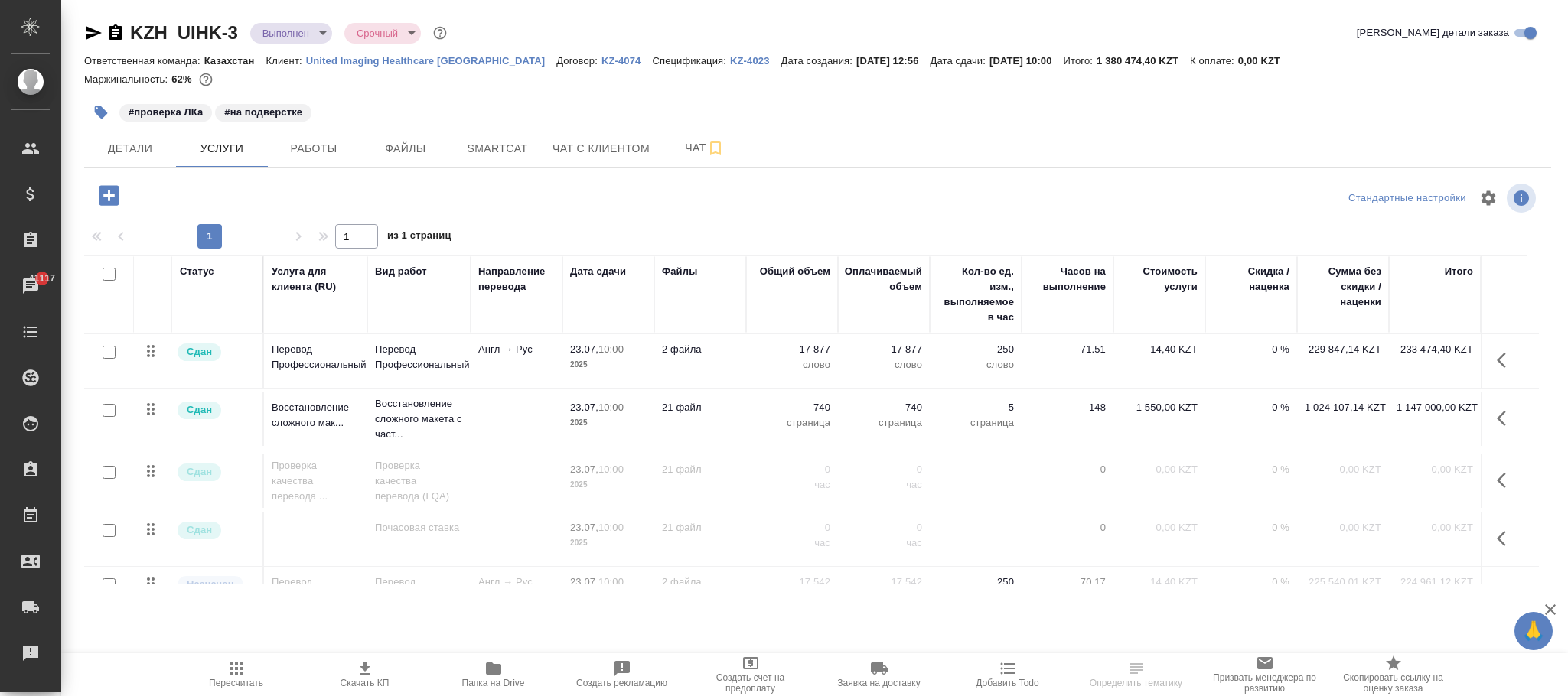
scroll to position [55, 0]
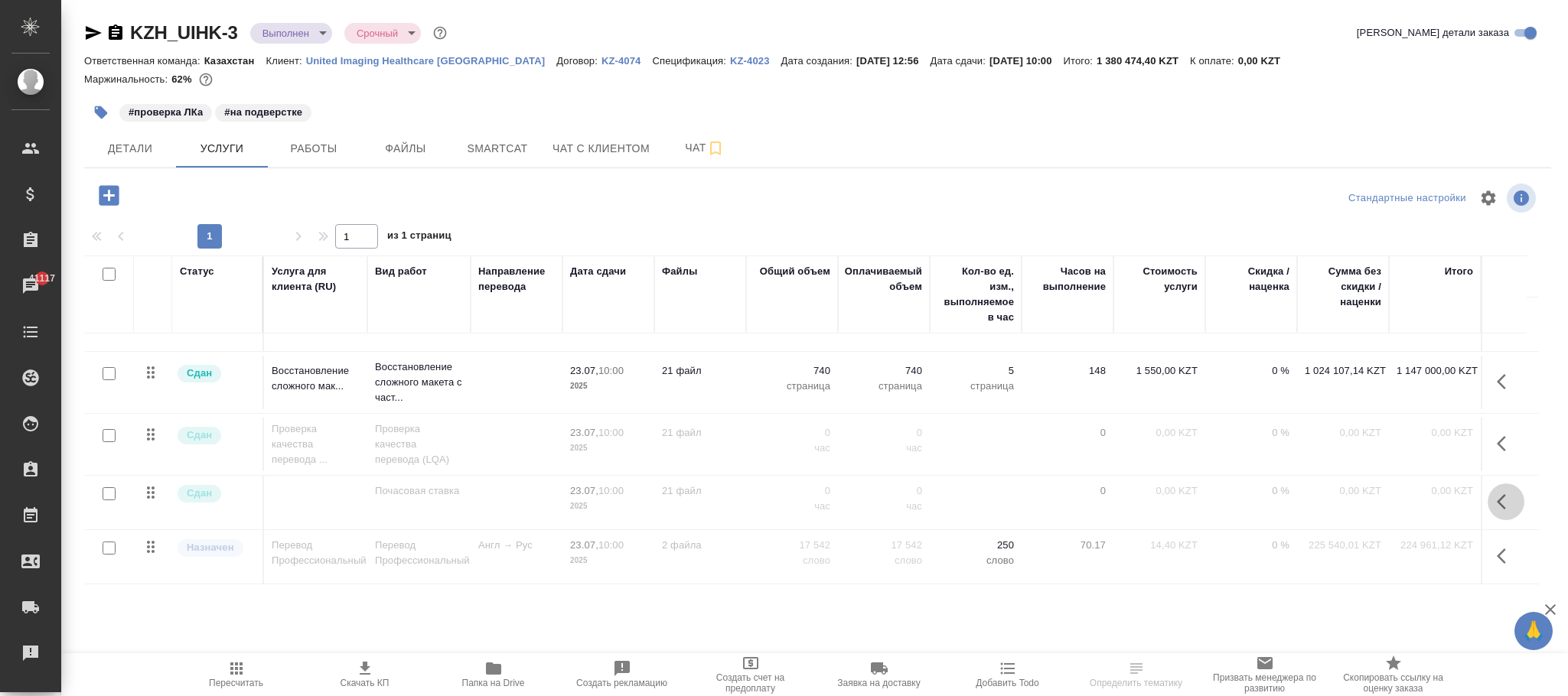
click at [1487, 484] on button "button" at bounding box center [1505, 501] width 37 height 37
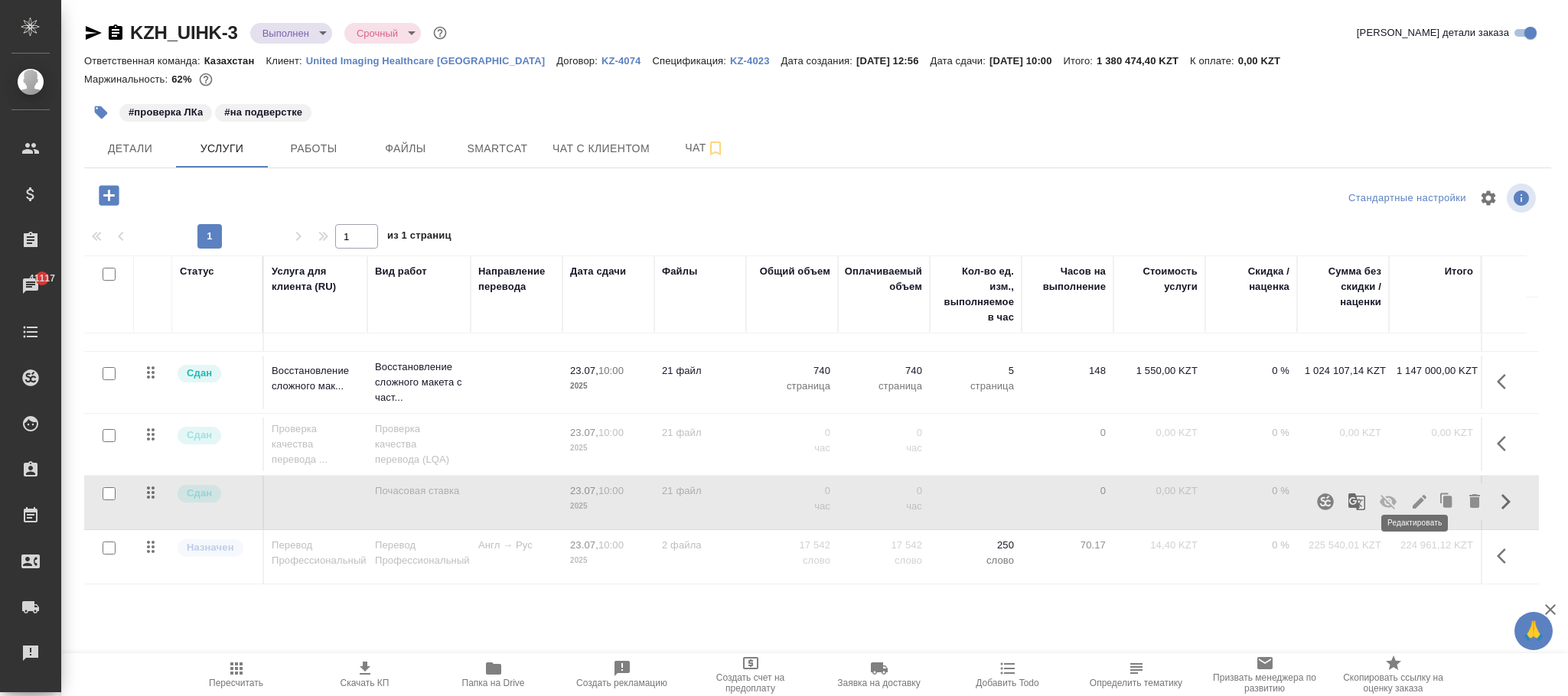
click at [1414, 493] on icon "button" at bounding box center [1419, 501] width 18 height 18
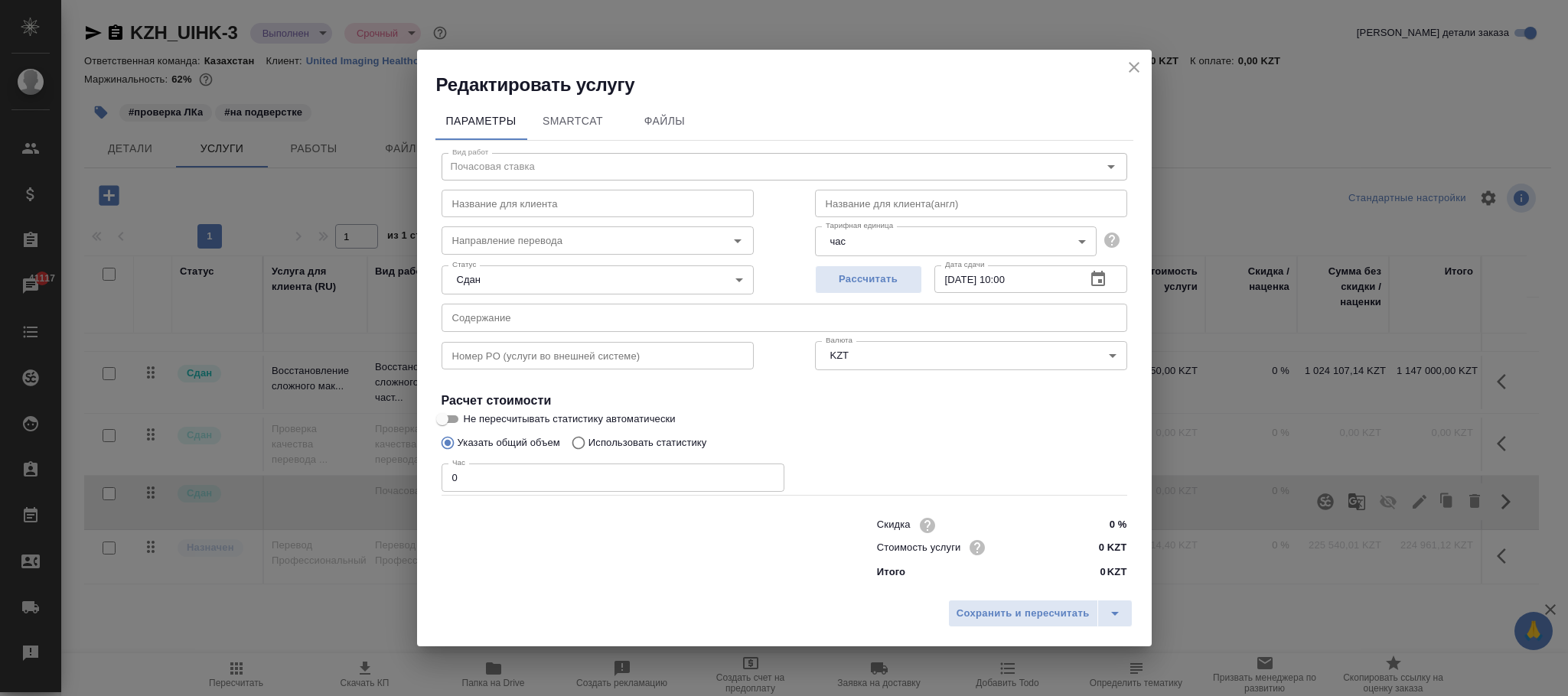
click at [1128, 64] on icon "close" at bounding box center [1133, 66] width 18 height 18
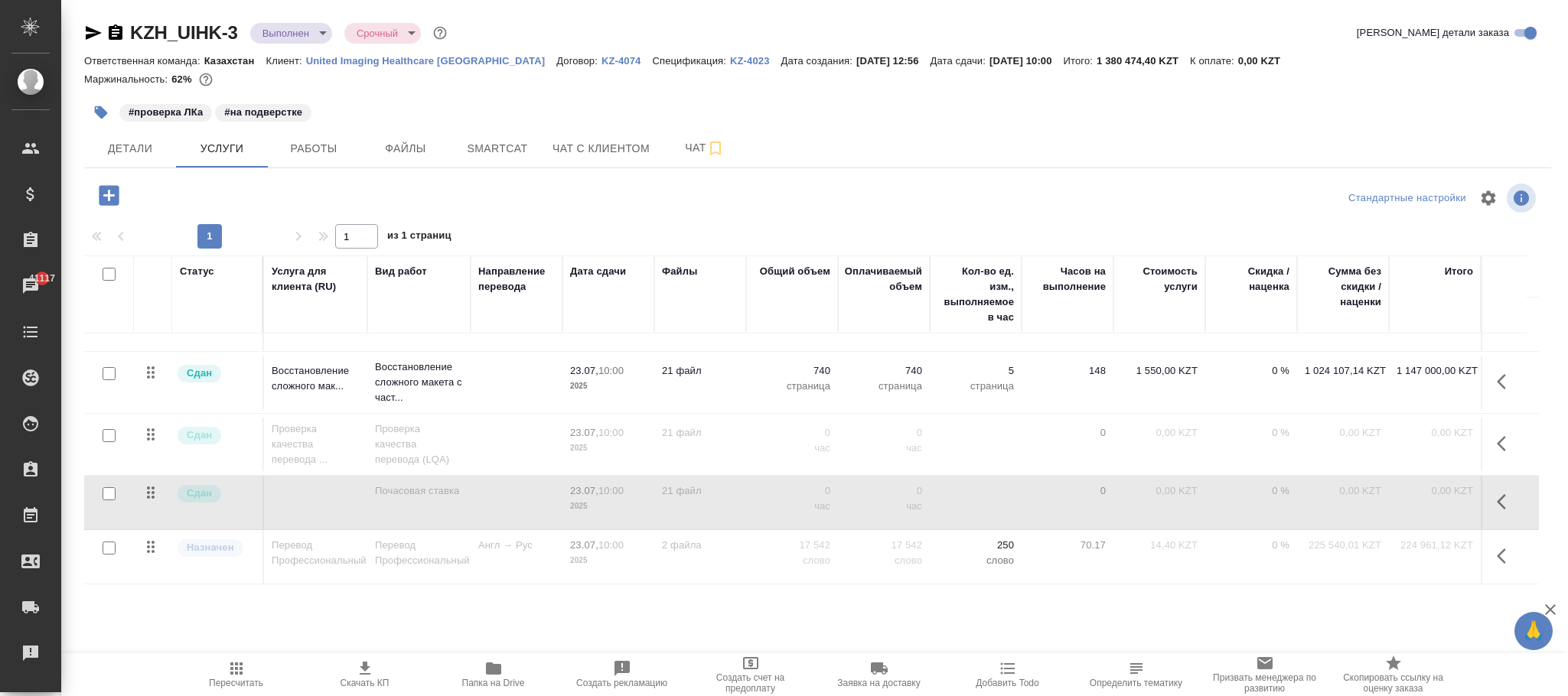
click at [1497, 493] on icon "button" at bounding box center [1505, 501] width 18 height 18
click at [1419, 493] on icon "button" at bounding box center [1419, 501] width 18 height 18
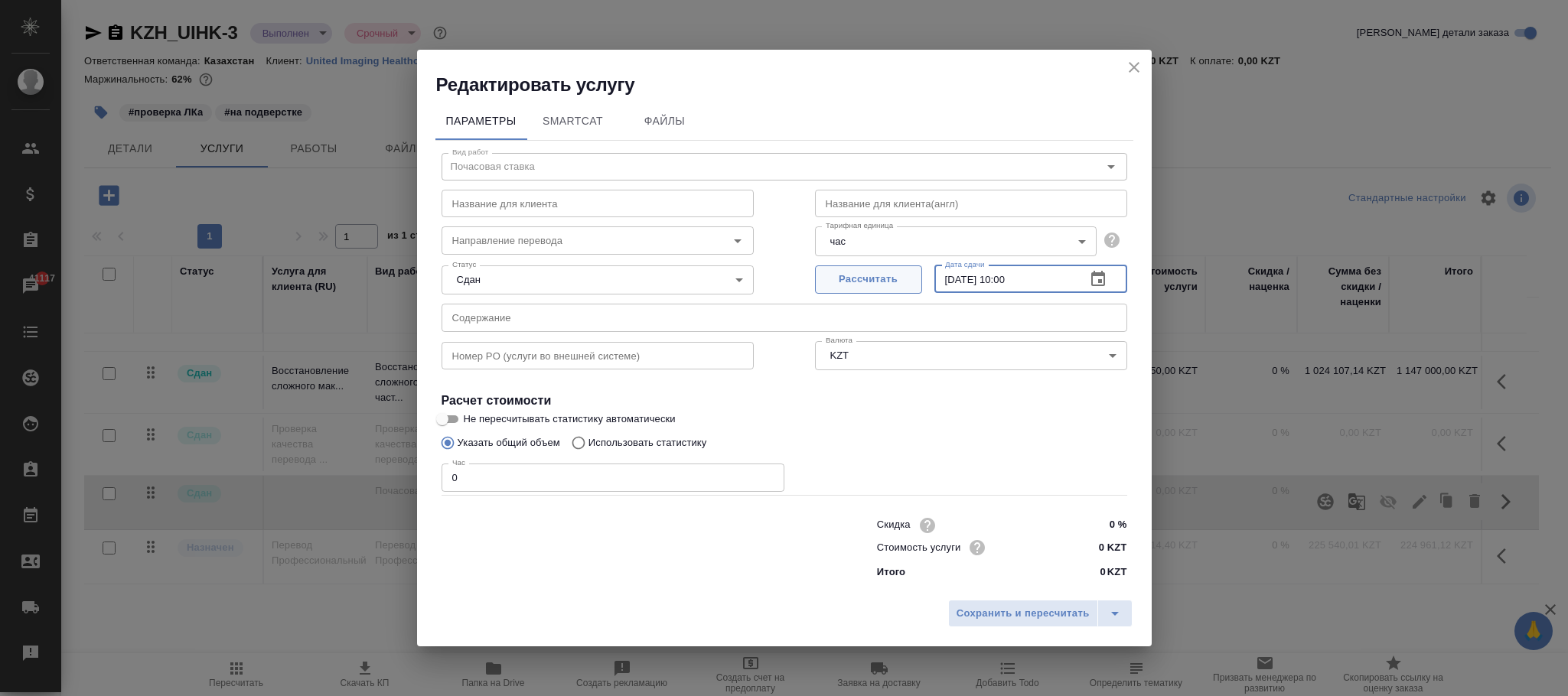
drag, startPoint x: 1047, startPoint y: 276, endPoint x: 870, endPoint y: 269, distance: 177.1
click at [865, 267] on div "Рассчитать Дата сдачи 23.07.2025 10:00 Дата сдачи" at bounding box center [971, 277] width 312 height 37
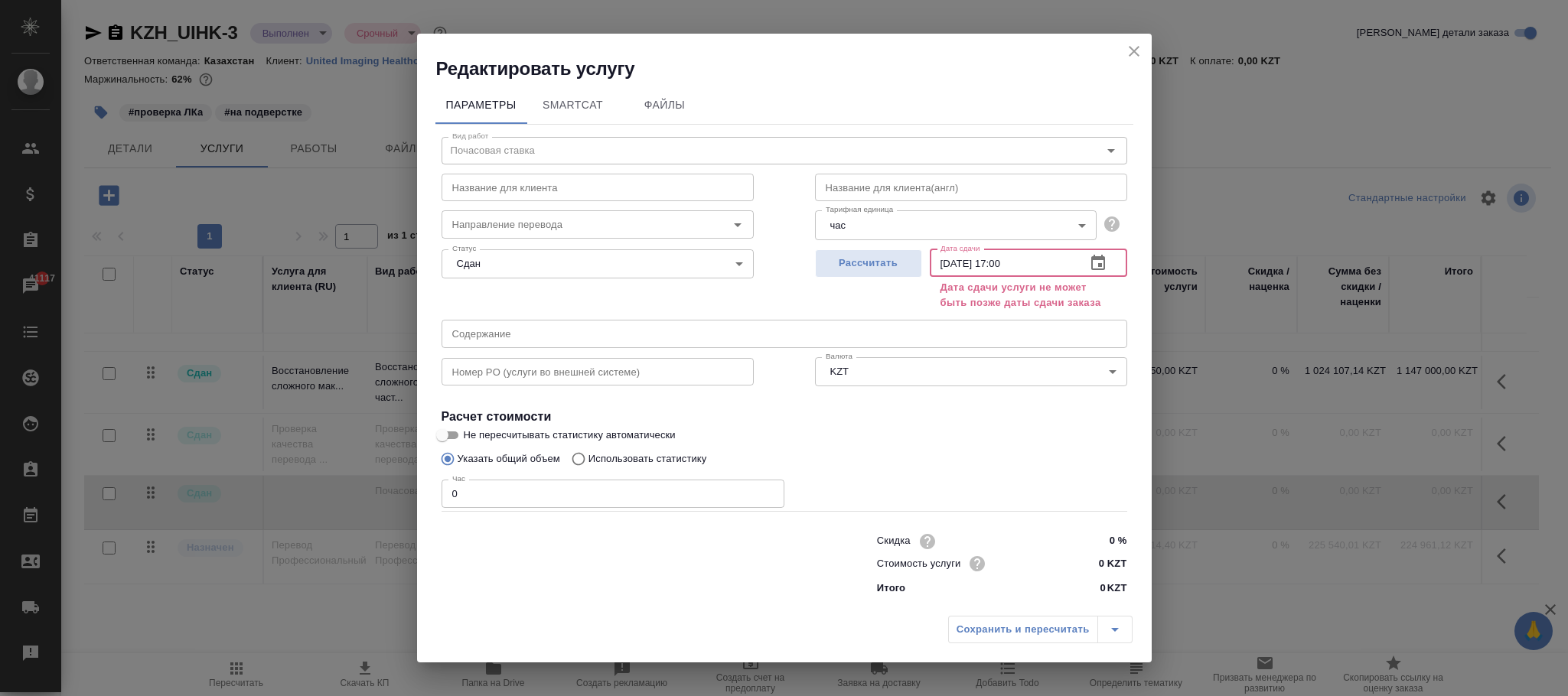
type input "08.09.2025 17:00"
drag, startPoint x: 1008, startPoint y: 618, endPoint x: 693, endPoint y: 548, distance: 322.7
click at [1009, 625] on div "Сохранить и пересчитать" at bounding box center [1040, 629] width 184 height 27
drag, startPoint x: 482, startPoint y: 492, endPoint x: 347, endPoint y: 487, distance: 135.1
click at [342, 484] on div "Редактировать услугу Параметры SmartCat Файлы Вид работ Почасовая ставка Вид ра…" at bounding box center [784, 348] width 1568 height 696
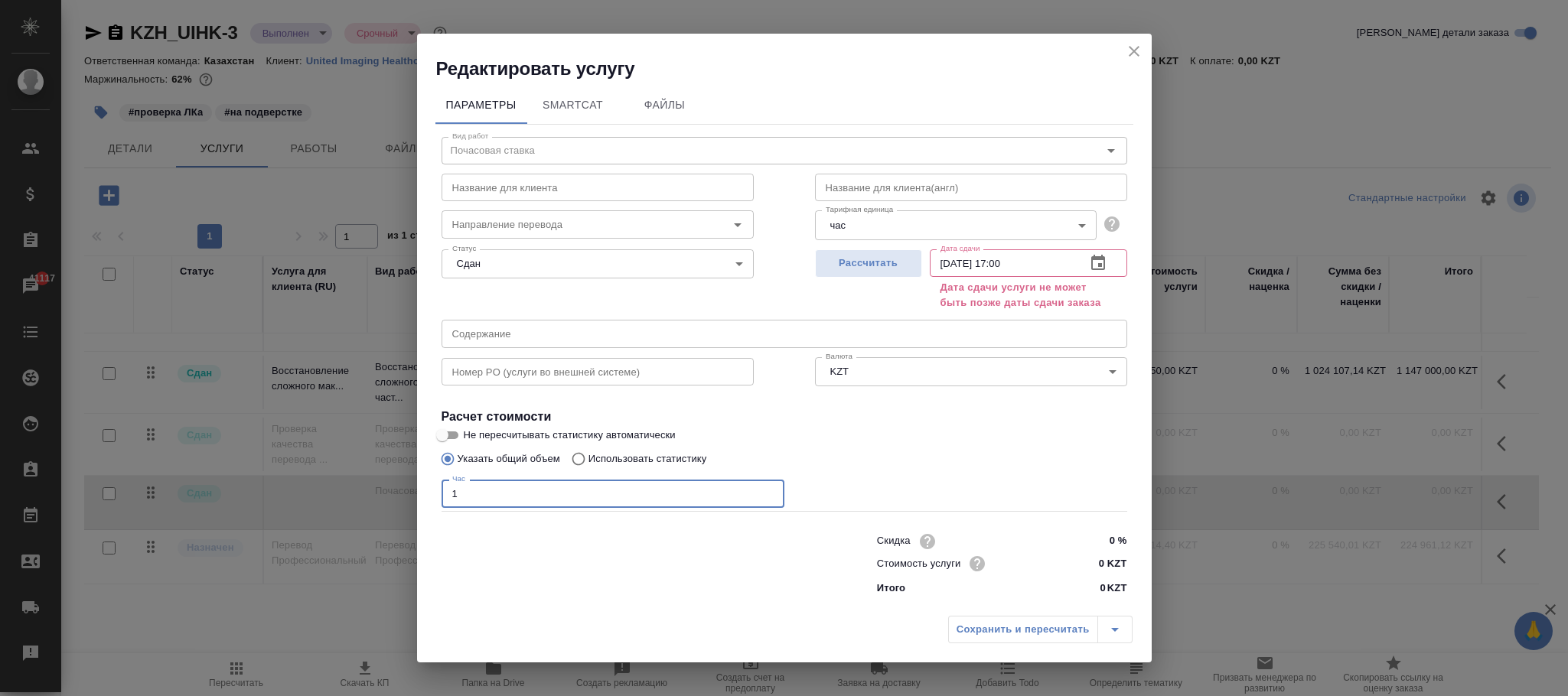
type input "1"
click at [1006, 629] on div "Сохранить и пересчитать" at bounding box center [1040, 629] width 184 height 27
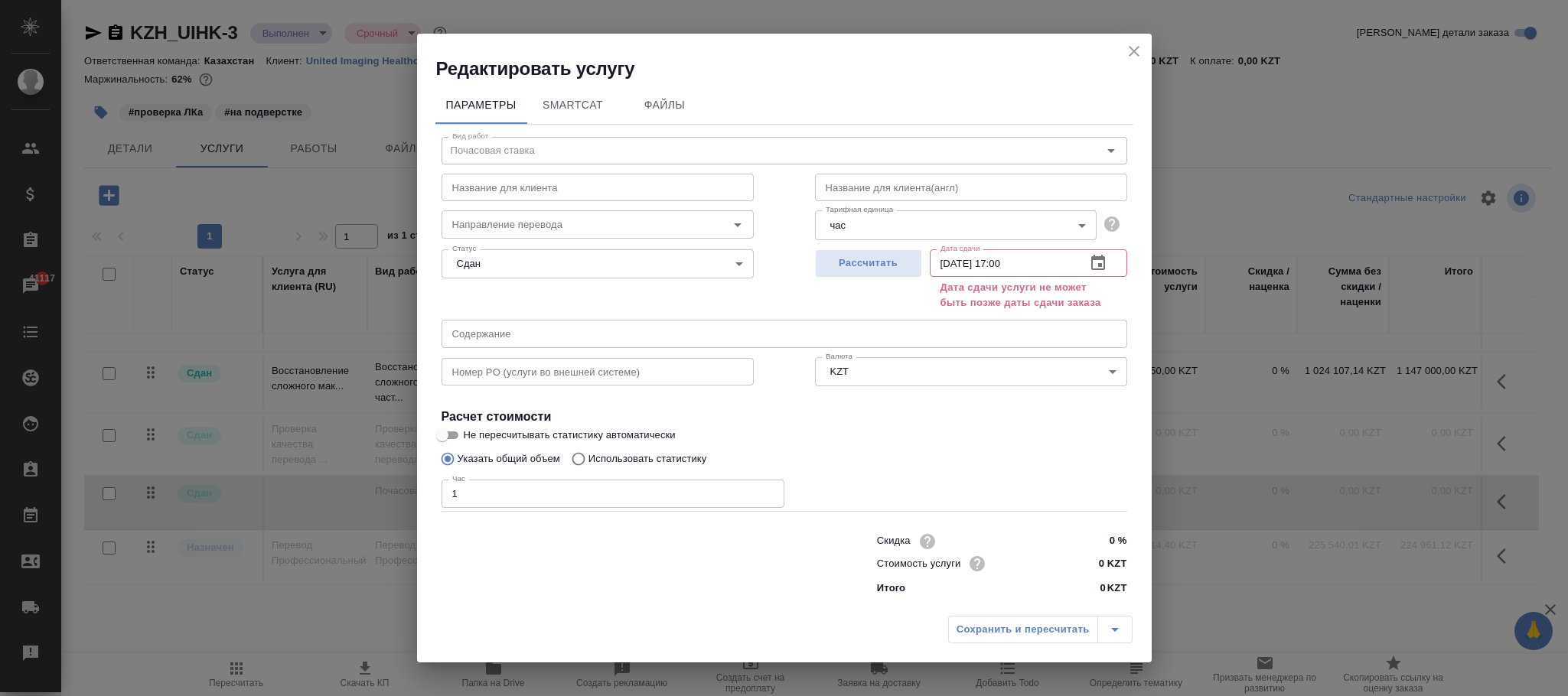
click at [1044, 262] on input "08.09.2025 17:00" at bounding box center [1002, 262] width 144 height 27
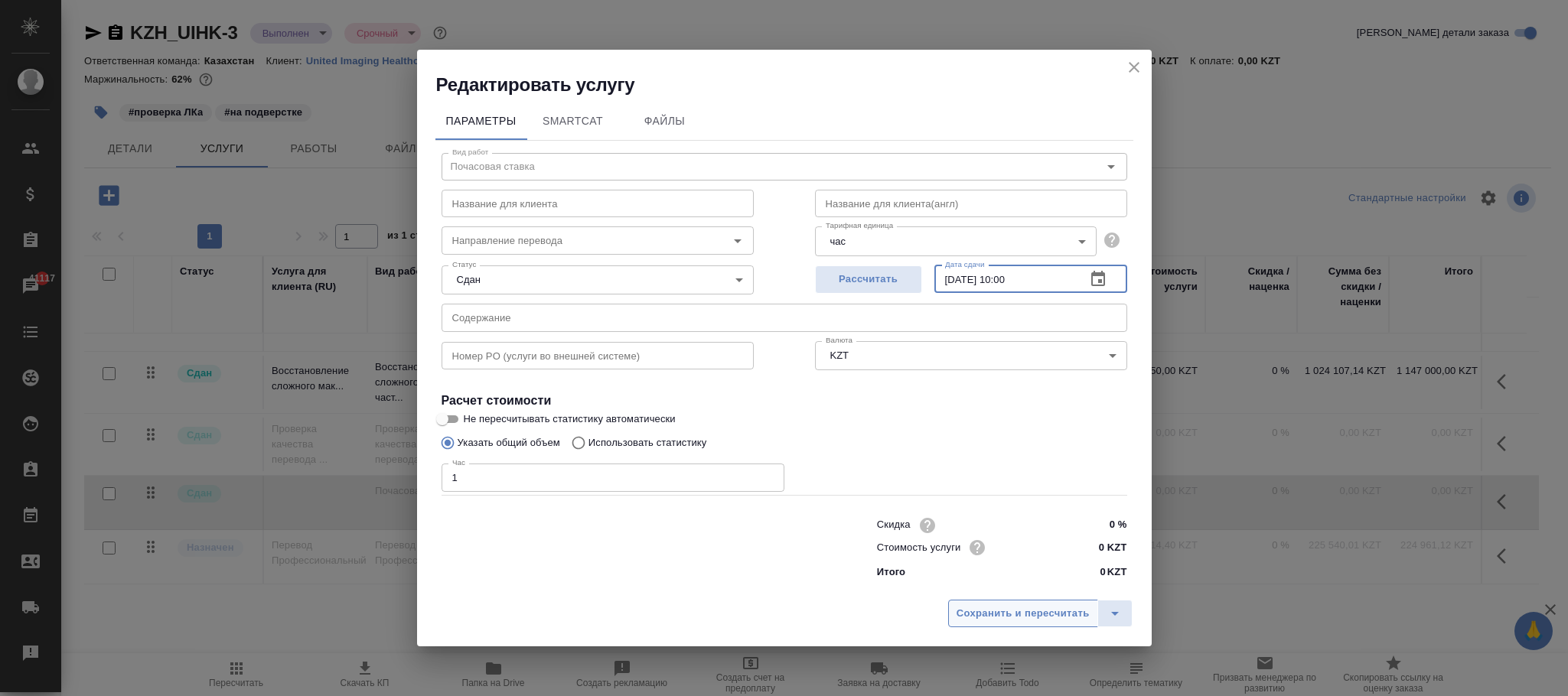
type input "08.09.2025 10:00"
click at [1020, 605] on span "Сохранить и пересчитать" at bounding box center [1023, 614] width 133 height 18
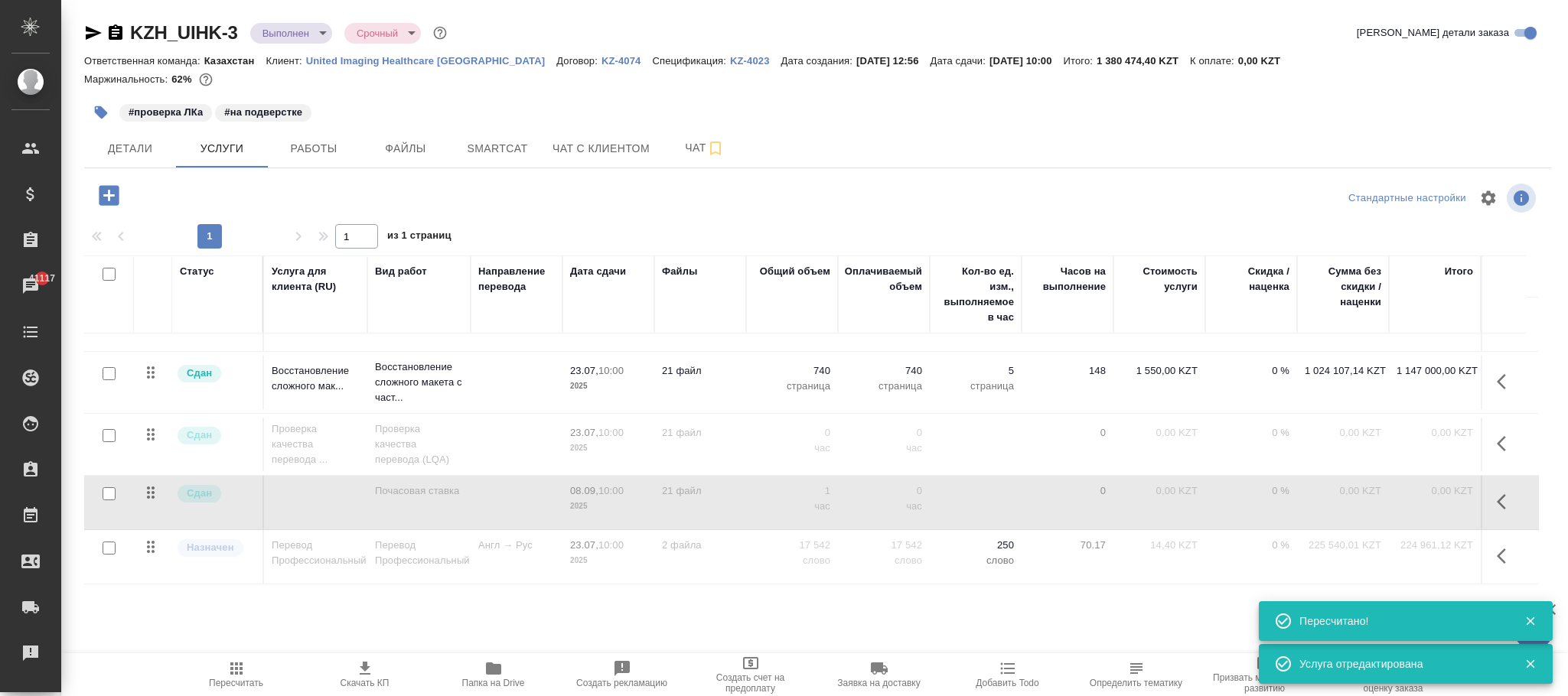
type input "normal"
click at [230, 682] on span "Пересчитать" at bounding box center [236, 684] width 55 height 11
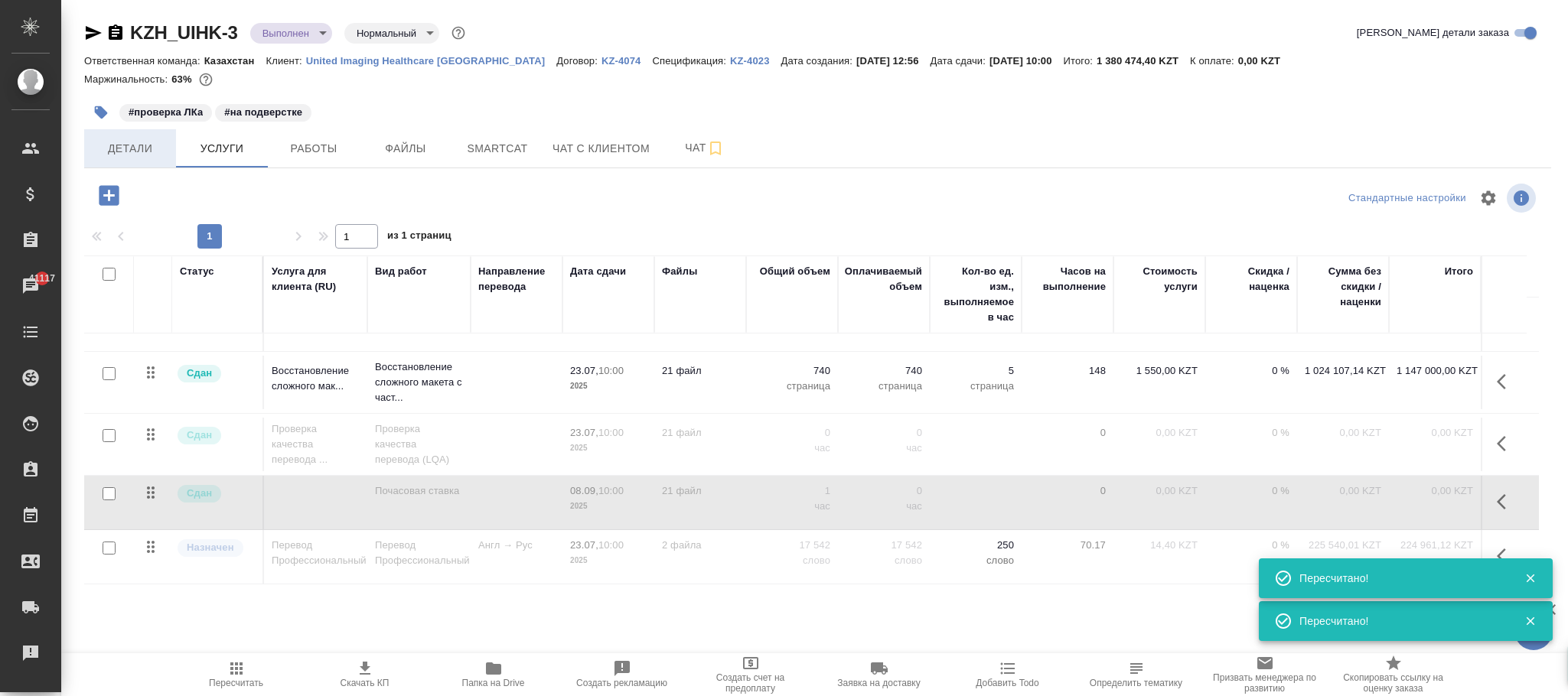
click at [131, 133] on button "Детали" at bounding box center [130, 148] width 91 height 38
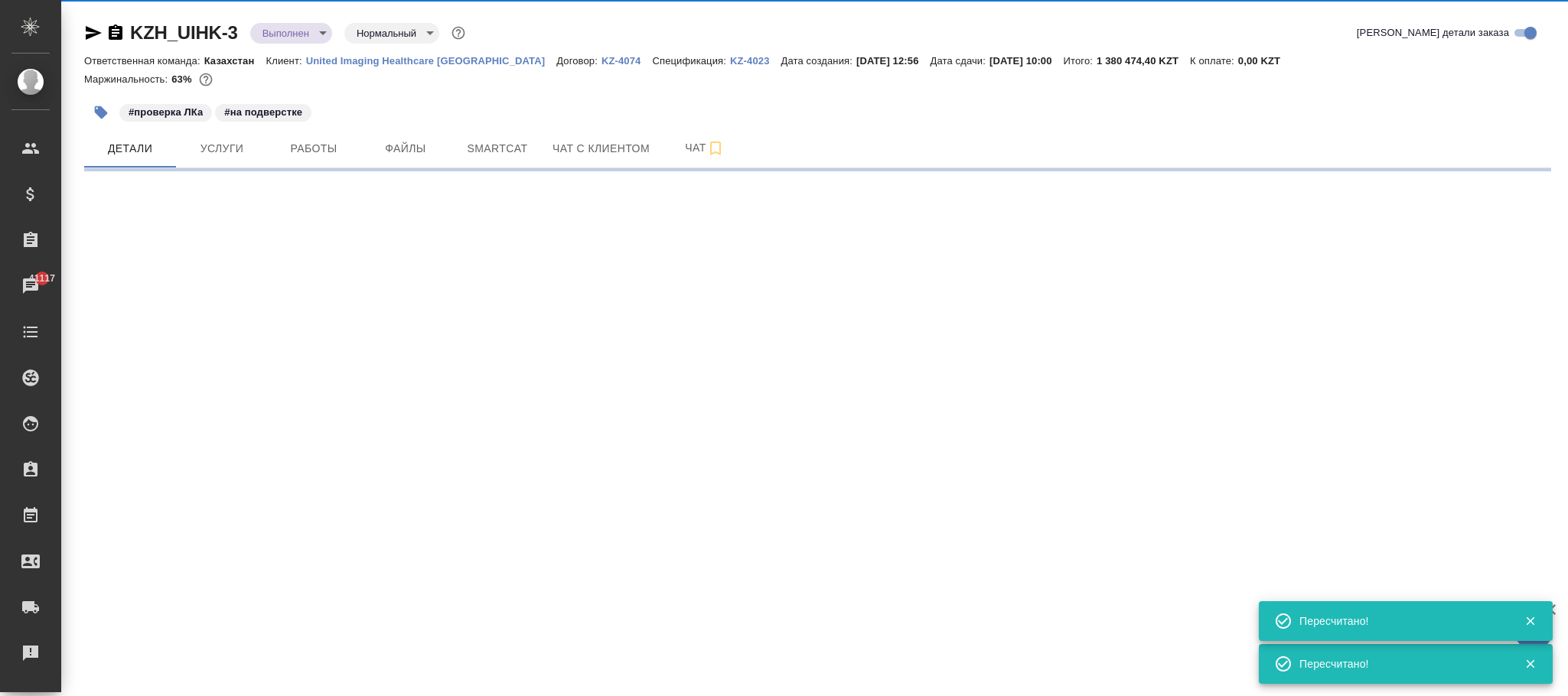
select select "RU"
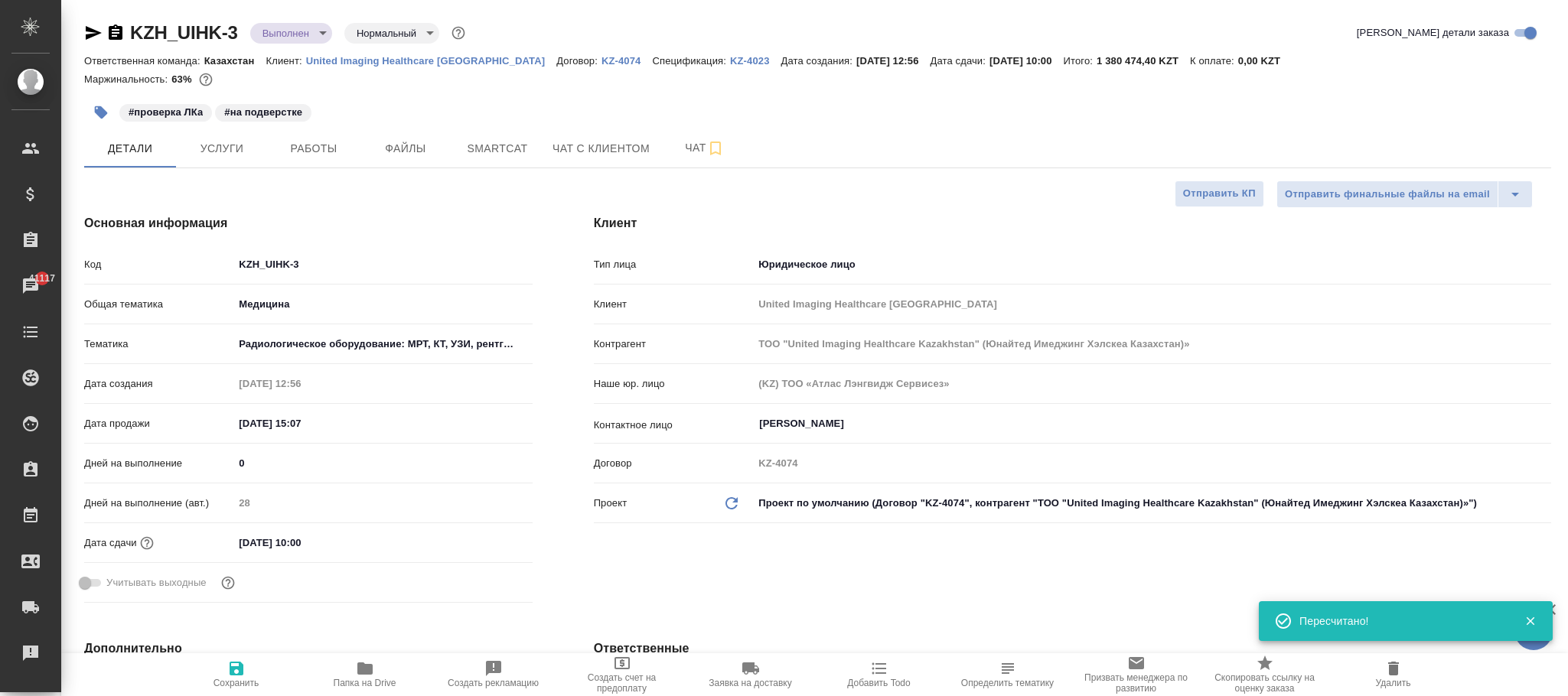
type textarea "x"
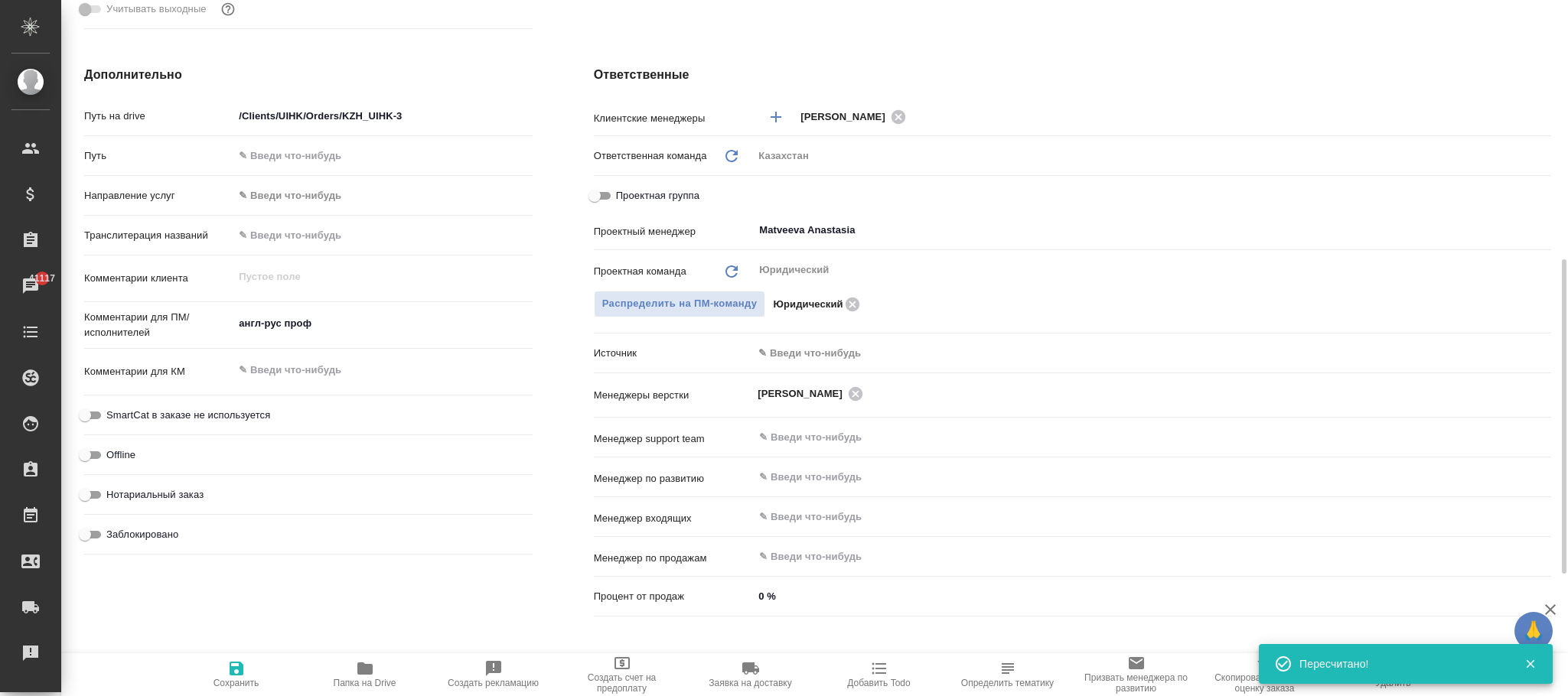
scroll to position [845, 0]
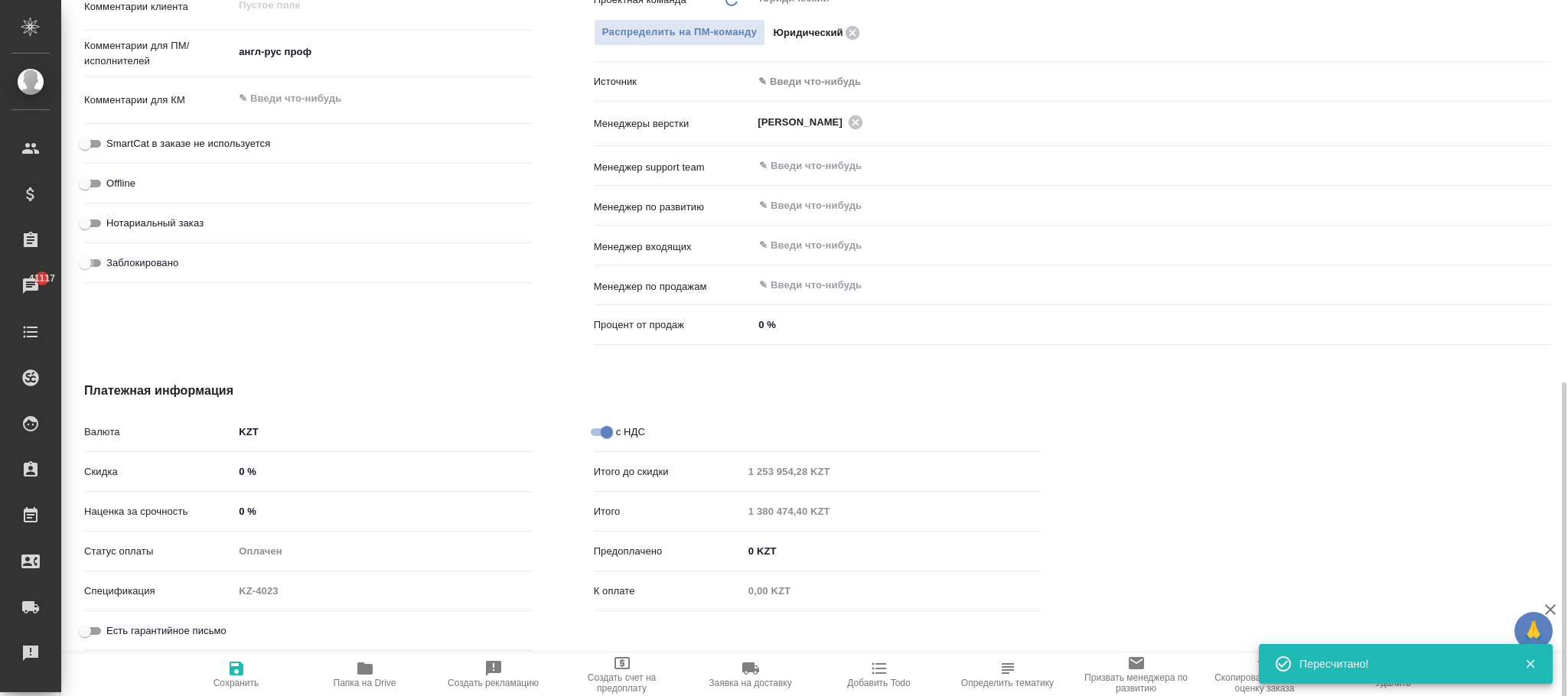
click at [91, 264] on input "Заблокировано" at bounding box center [84, 262] width 55 height 18
checkbox input "true"
type textarea "x"
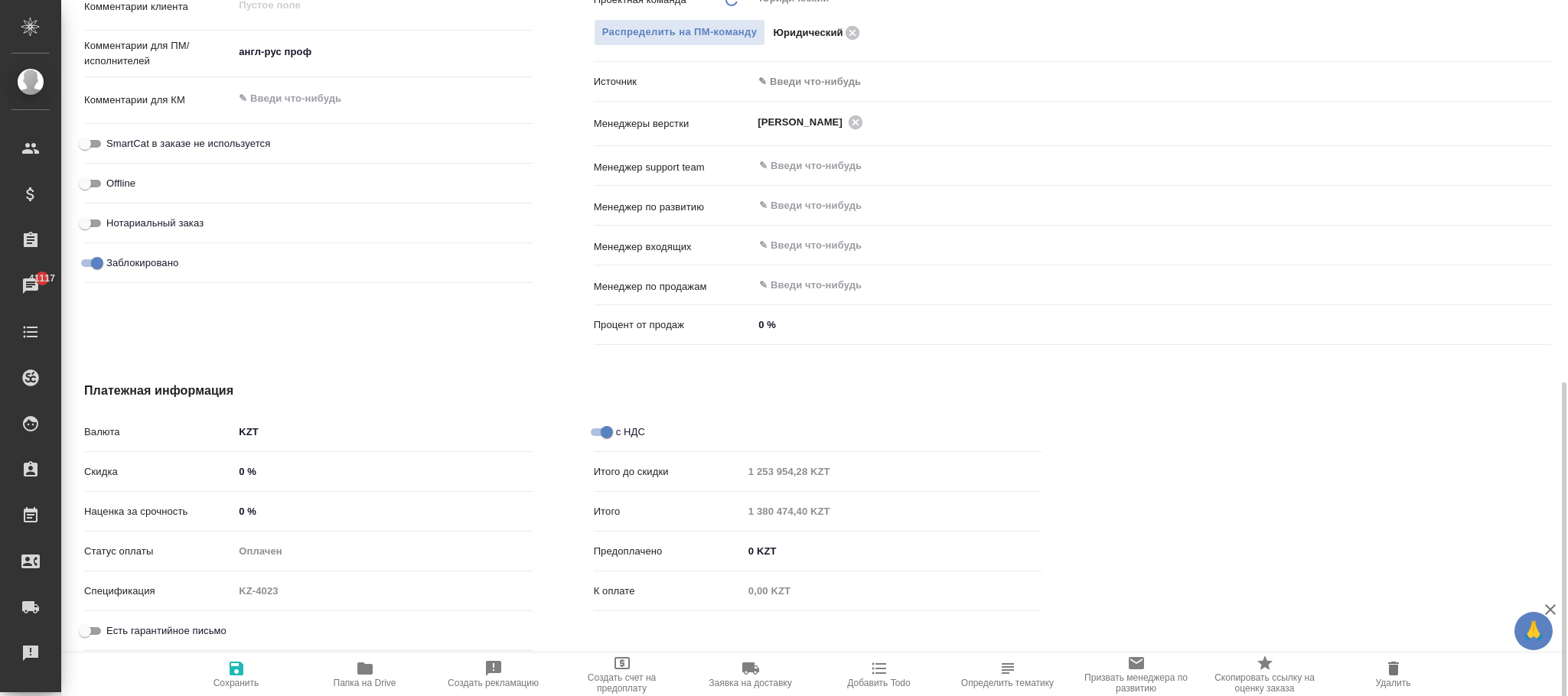
click at [244, 668] on icon "button" at bounding box center [236, 668] width 18 height 18
type textarea "x"
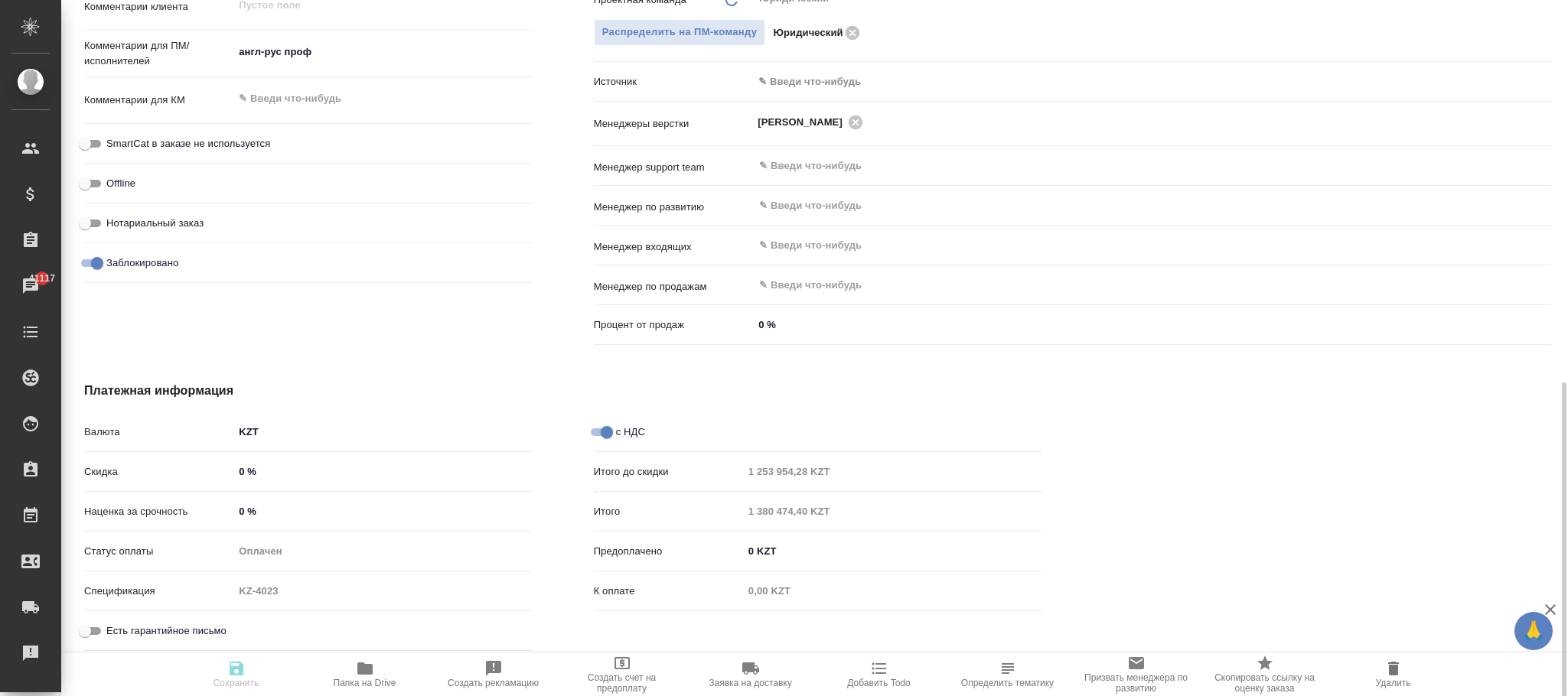
type textarea "x"
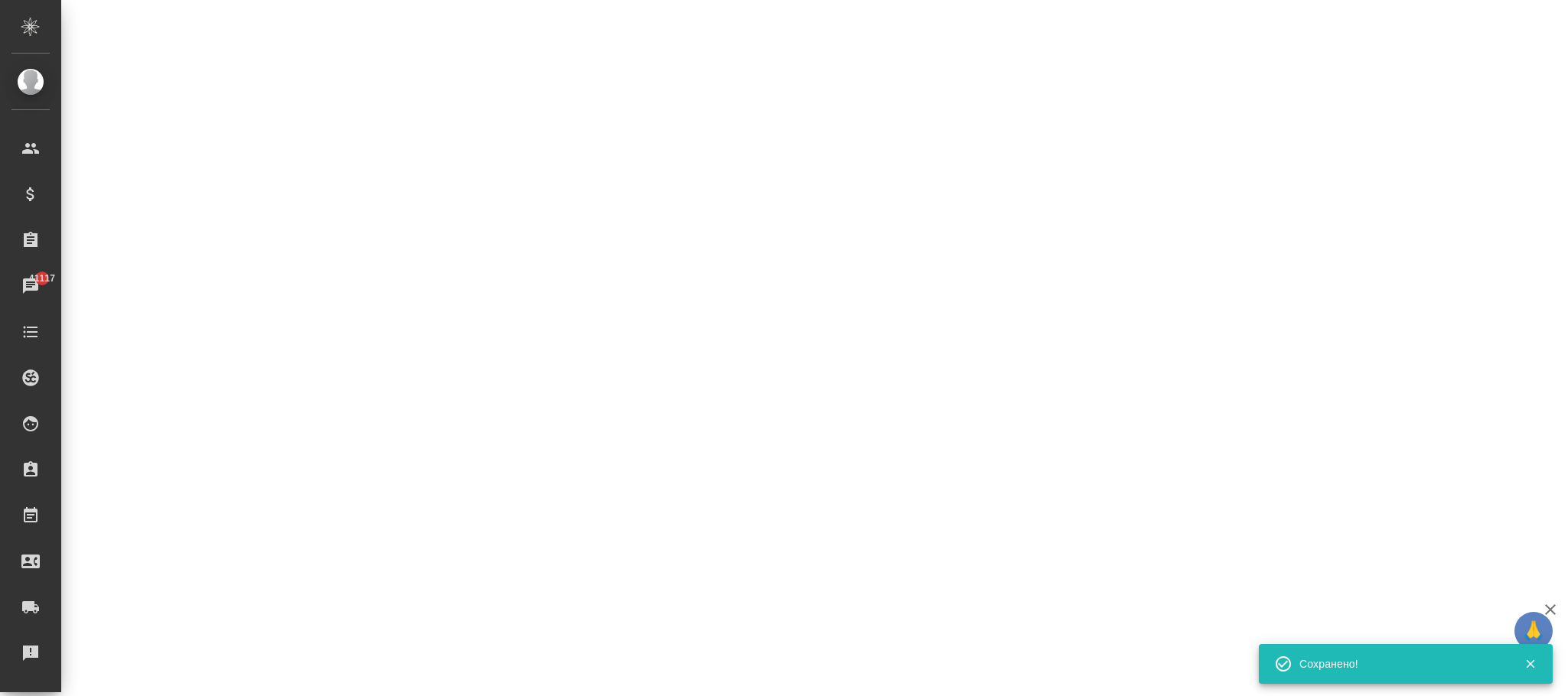
select select "RU"
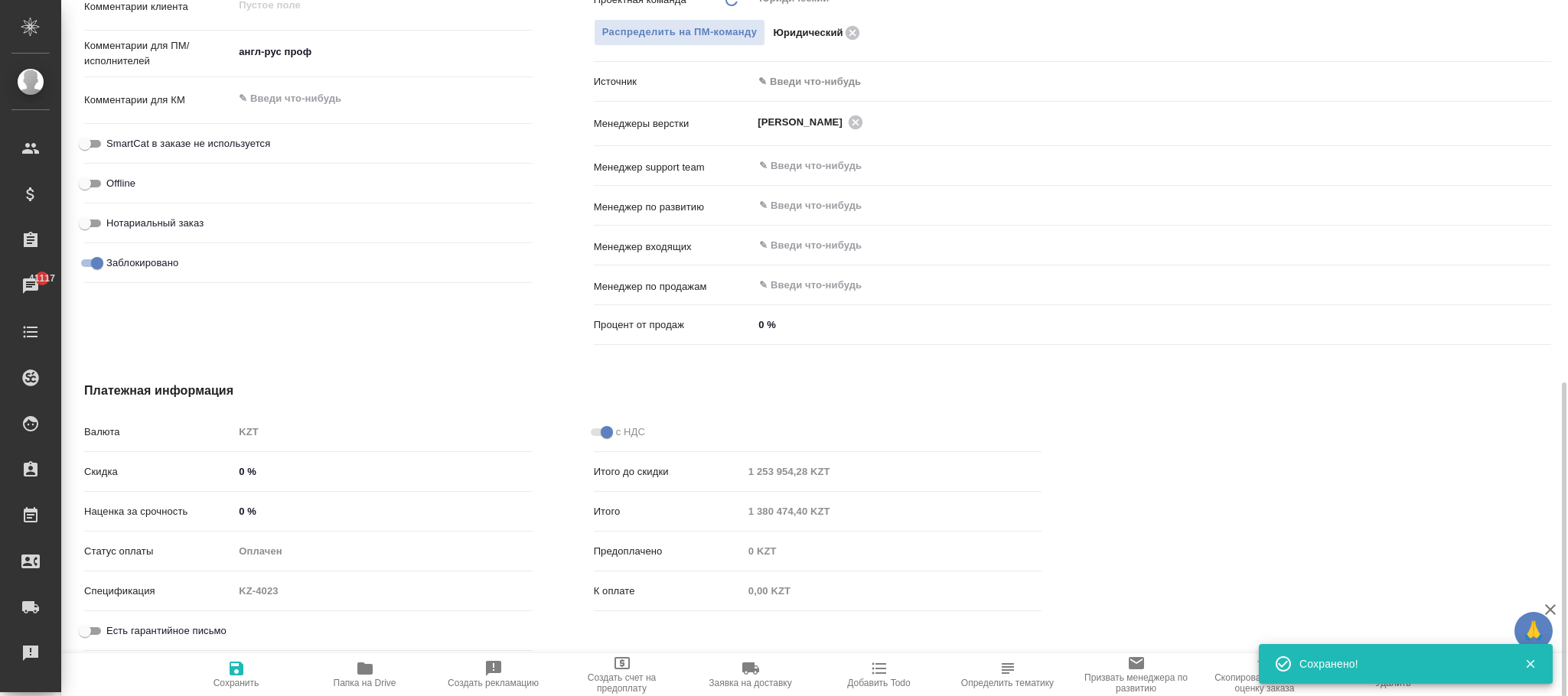
type textarea "x"
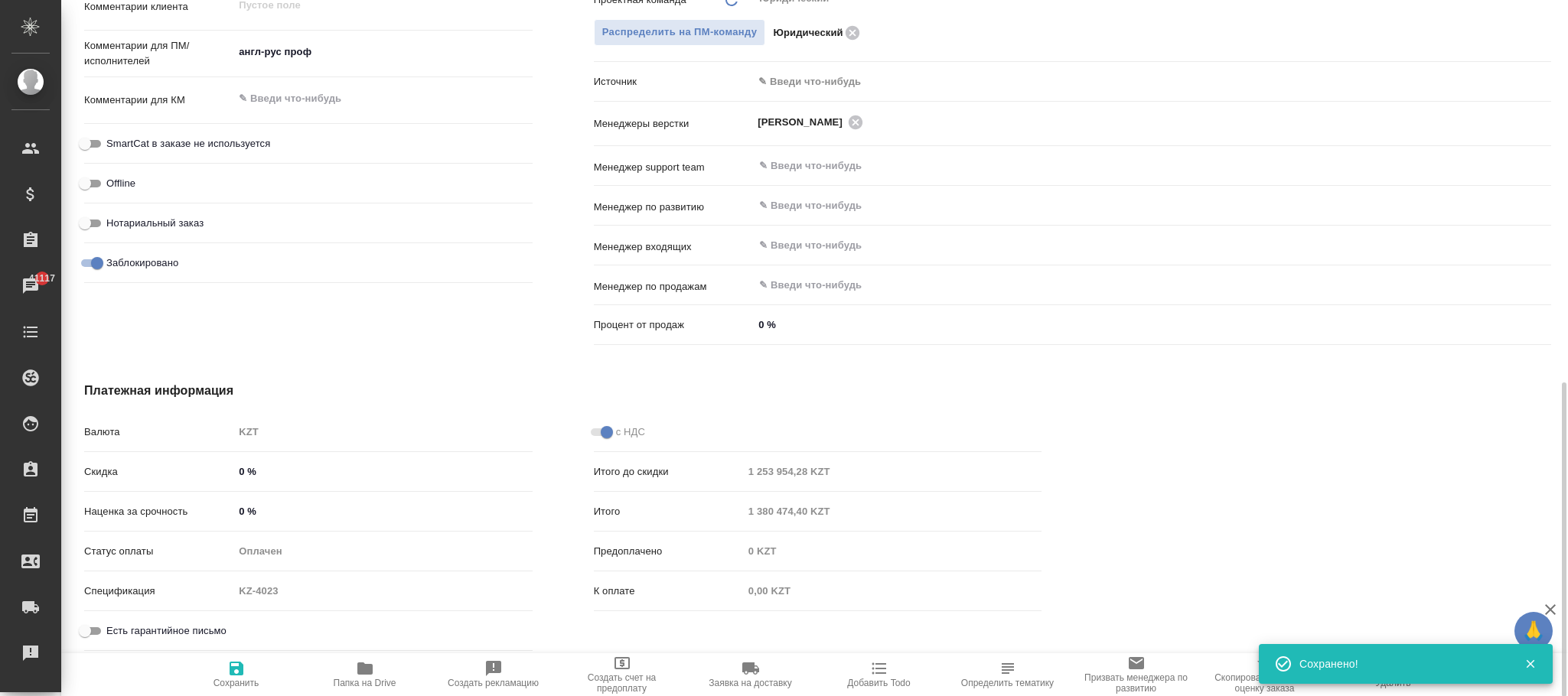
type textarea "x"
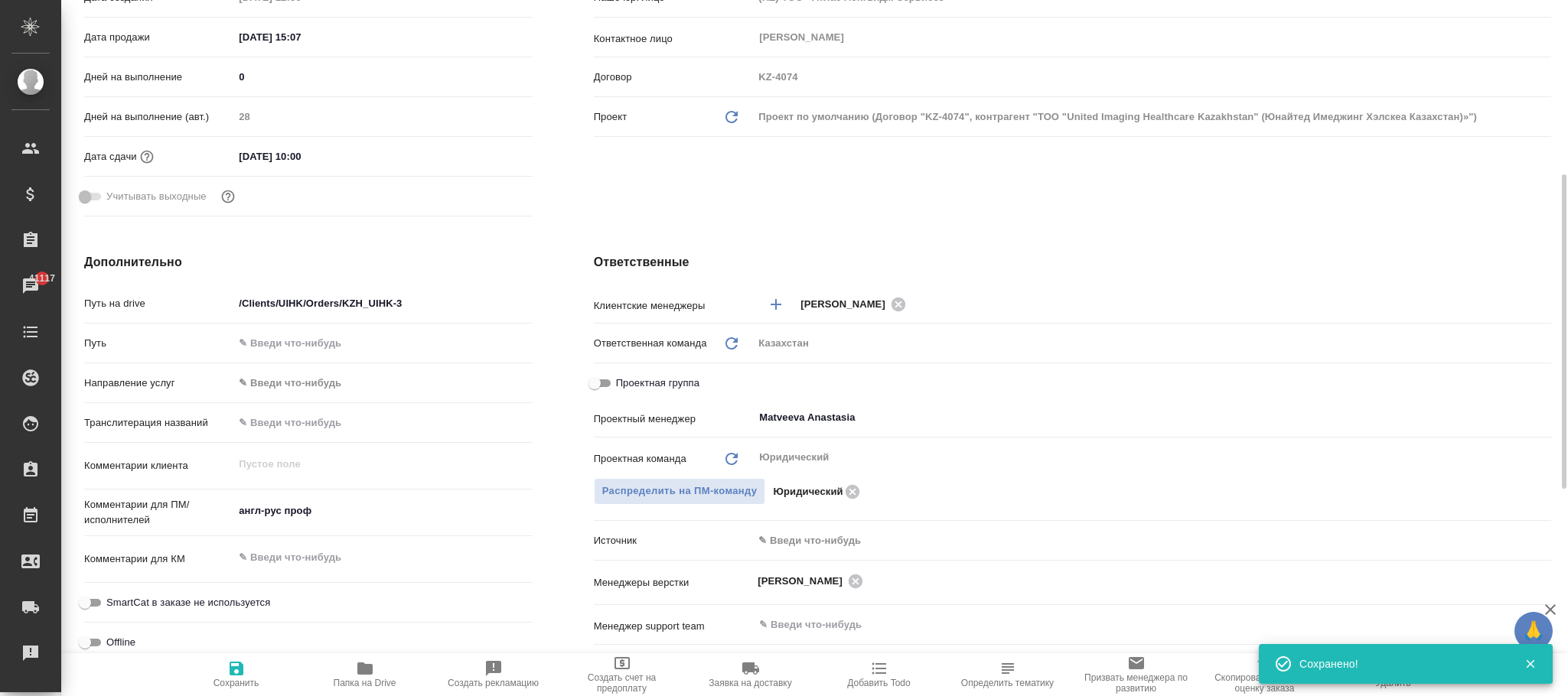
scroll to position [0, 0]
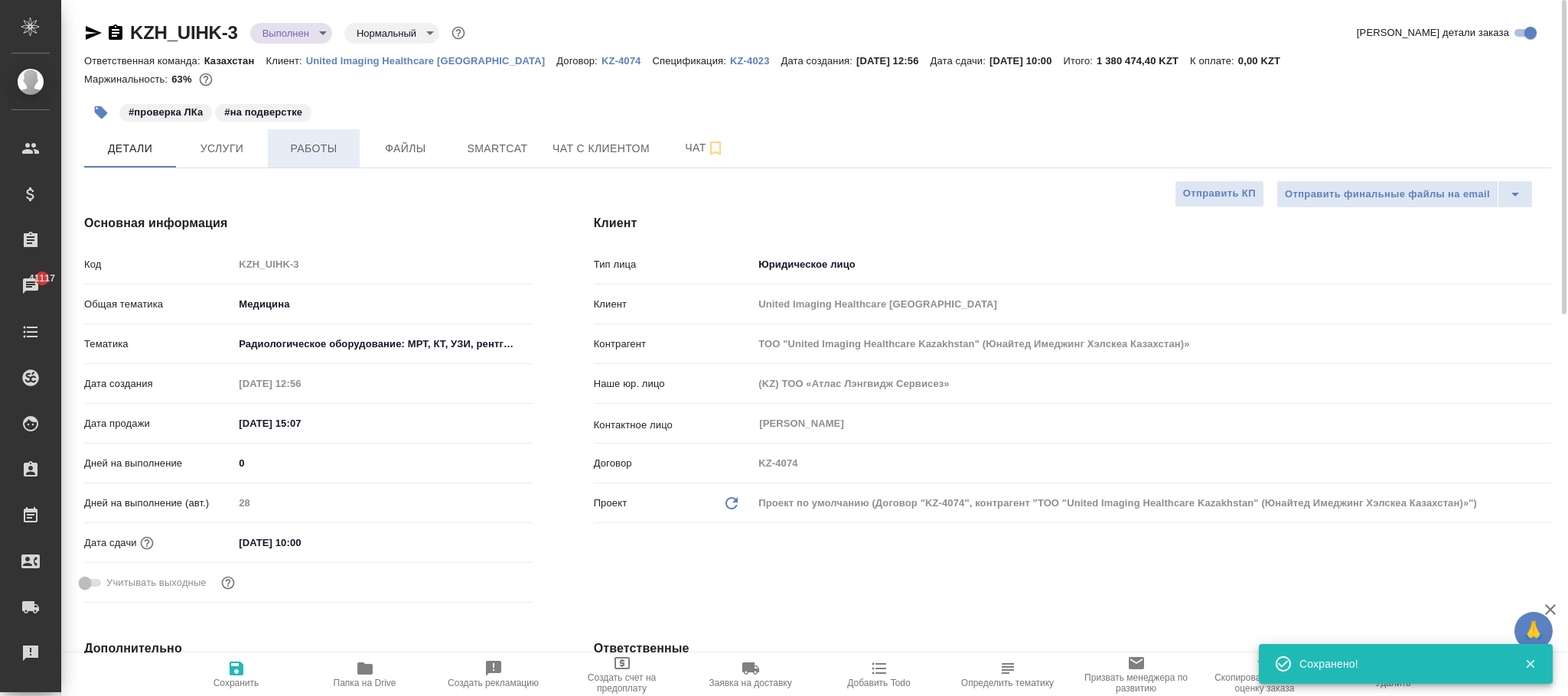
click at [299, 134] on button "Работы" at bounding box center [313, 148] width 91 height 38
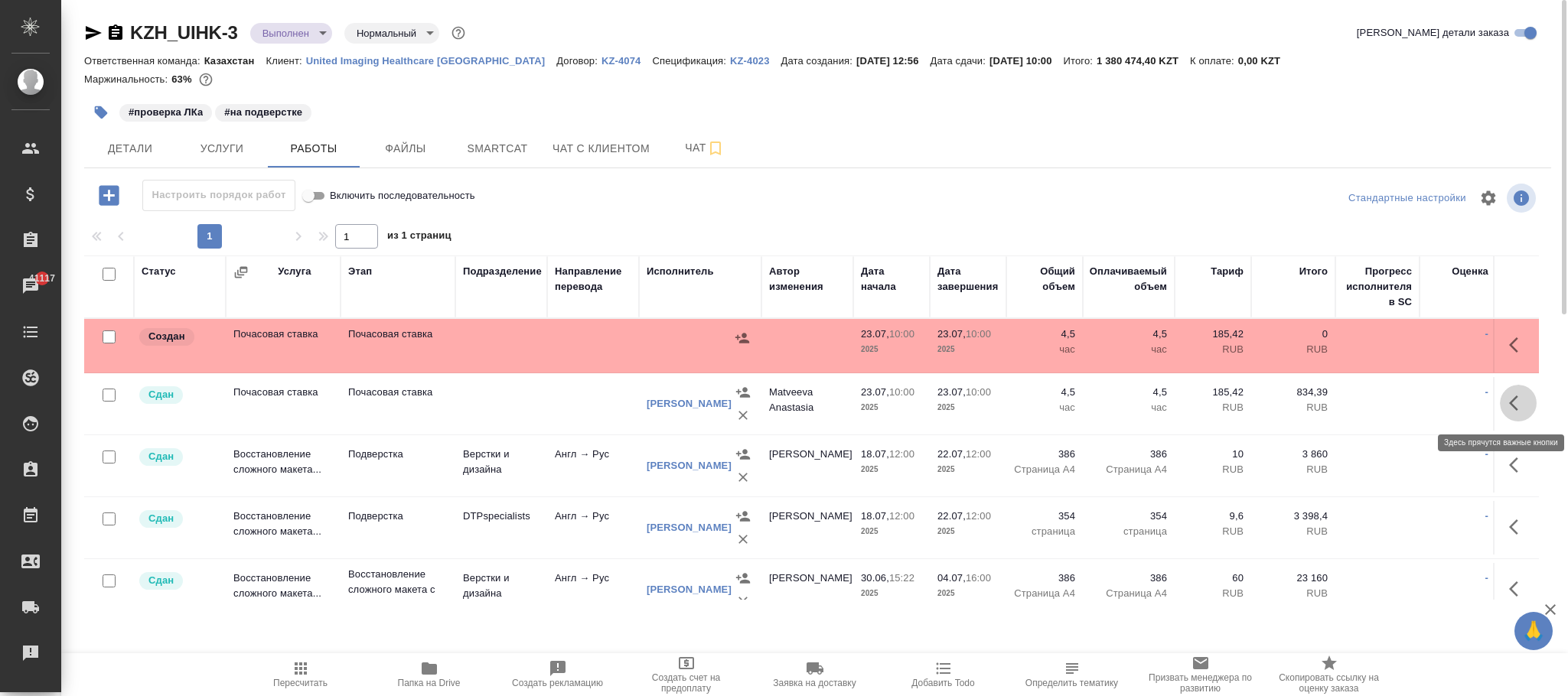
click at [1509, 395] on icon "button" at bounding box center [1518, 402] width 18 height 18
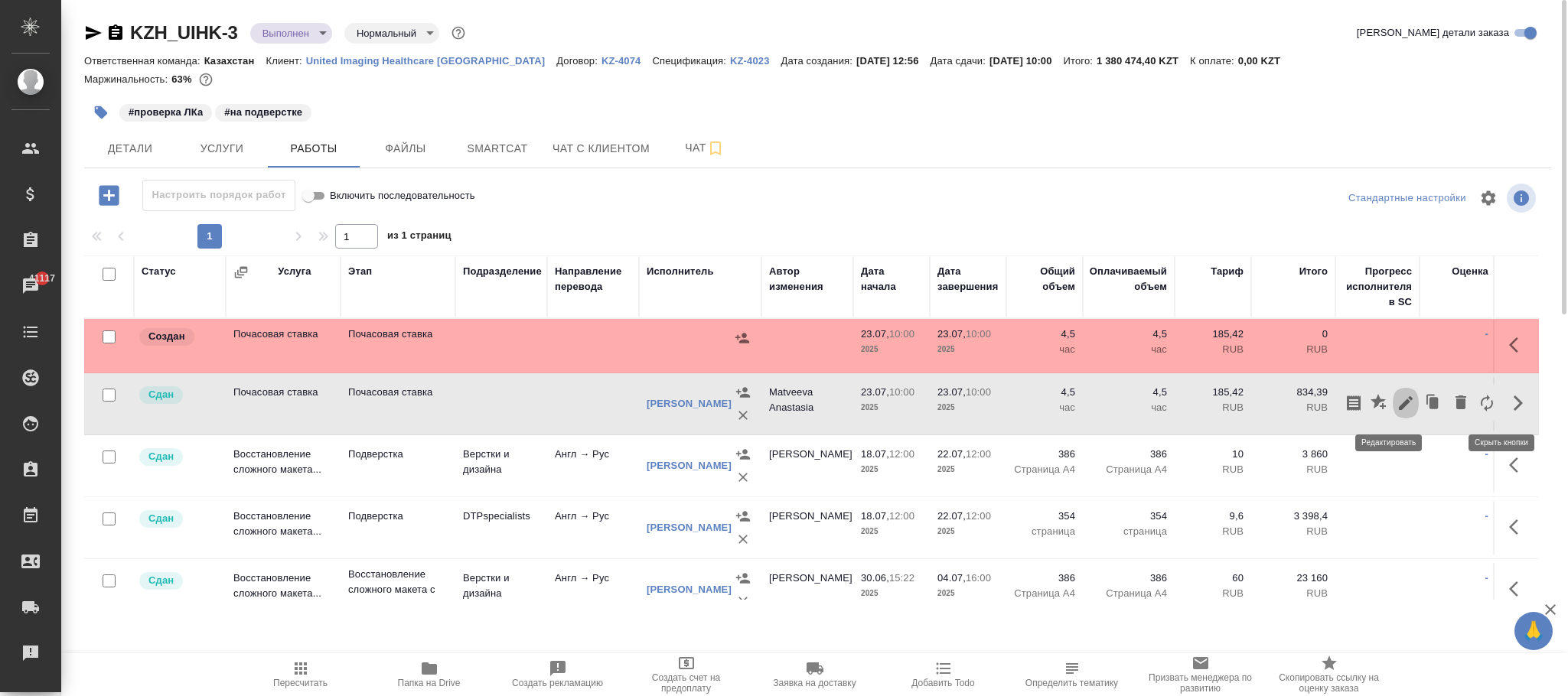
click at [1399, 399] on icon "button" at bounding box center [1406, 403] width 14 height 14
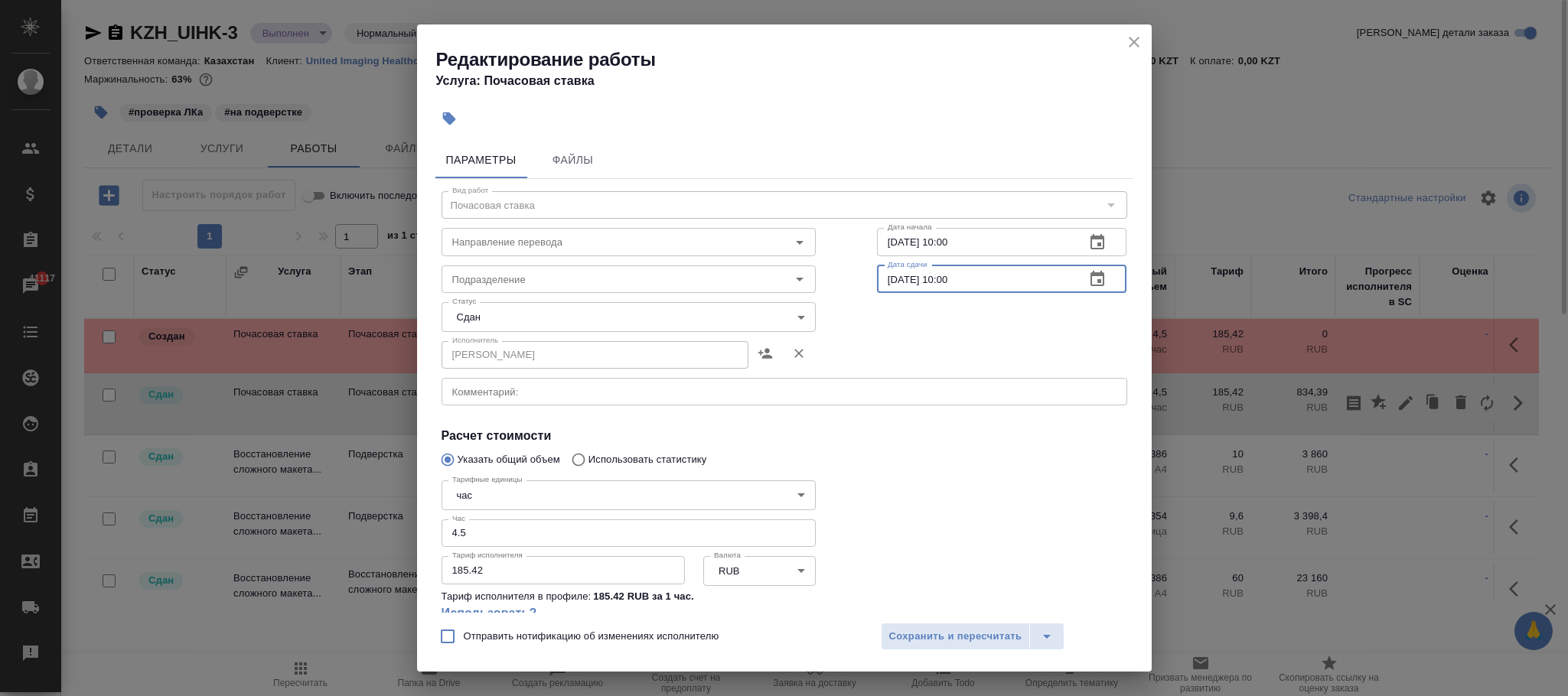
drag, startPoint x: 990, startPoint y: 284, endPoint x: 771, endPoint y: 304, distance: 219.9
click at [731, 280] on div "Подразделение Подразделение Дата сдачи 23.07.2025 10:00 Дата сдачи" at bounding box center [785, 277] width 747 height 98
type input "08.09.2025 10:00"
click at [997, 648] on button "Сохранить и пересчитать" at bounding box center [956, 636] width 150 height 27
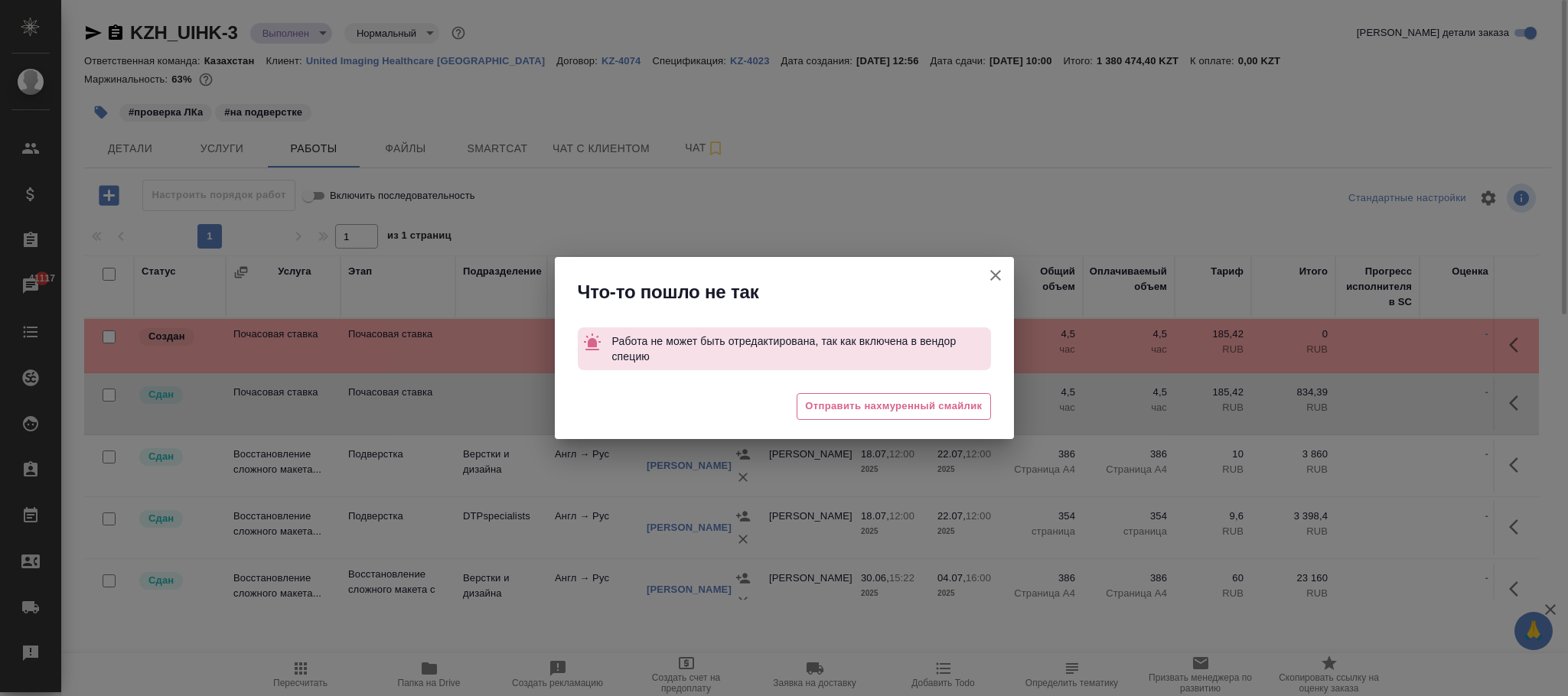
click at [995, 274] on icon "button" at bounding box center [995, 275] width 18 height 18
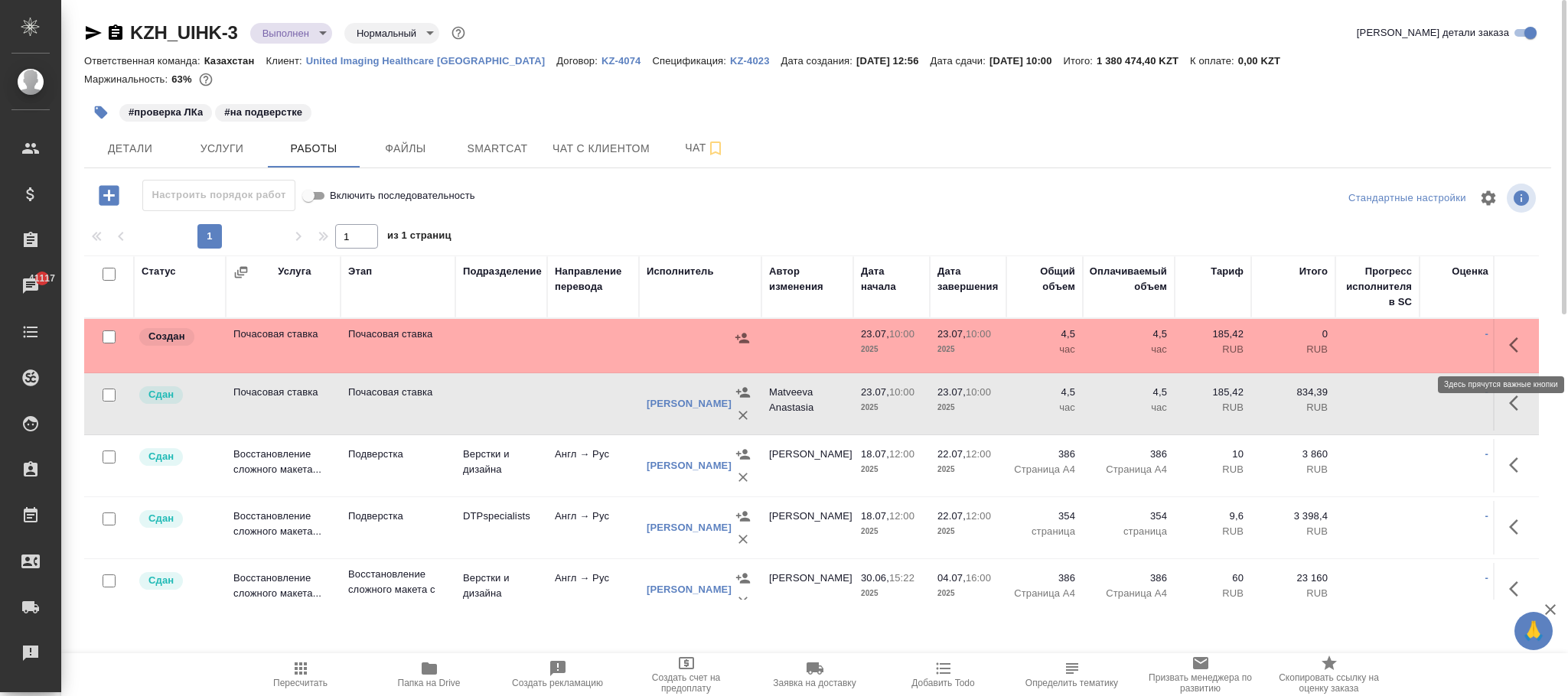
click at [1509, 345] on icon "button" at bounding box center [1518, 344] width 18 height 18
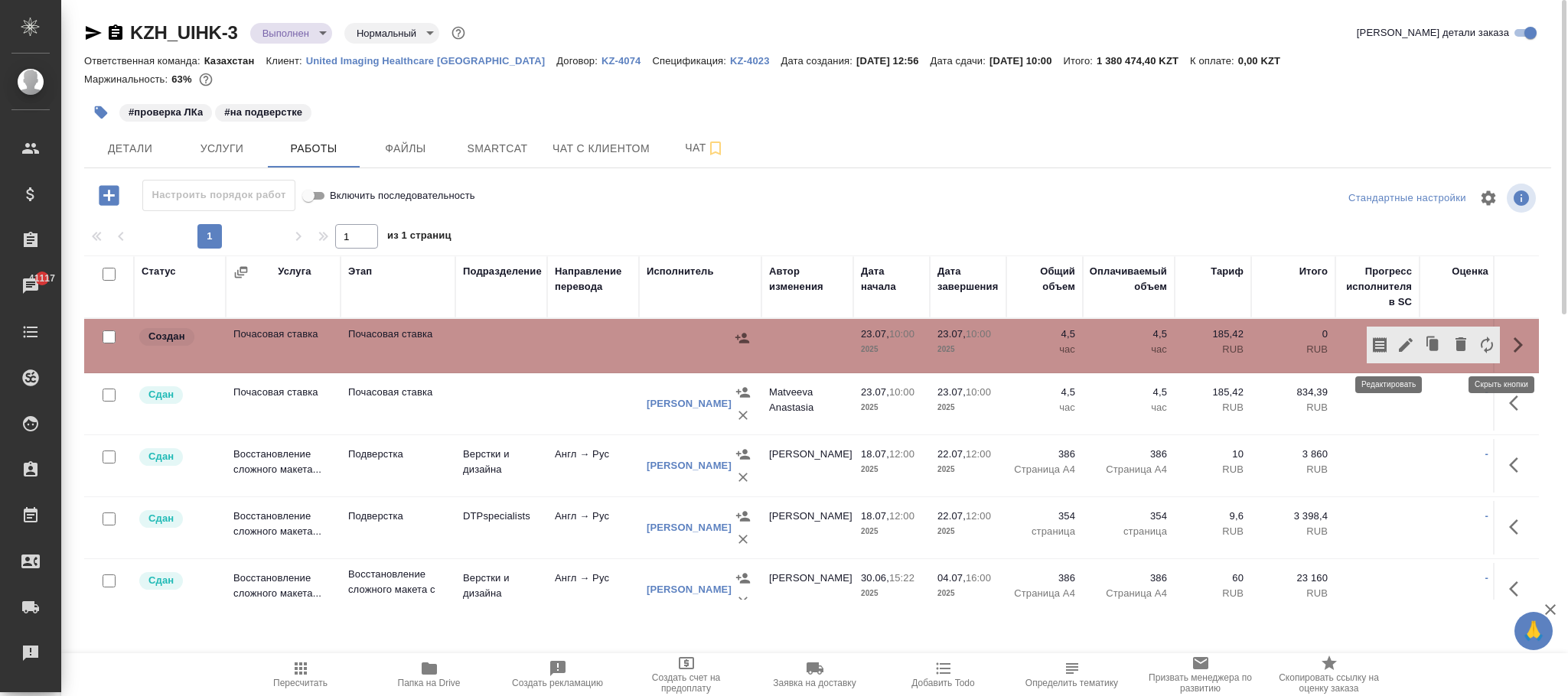
click at [1397, 344] on icon "button" at bounding box center [1405, 344] width 18 height 18
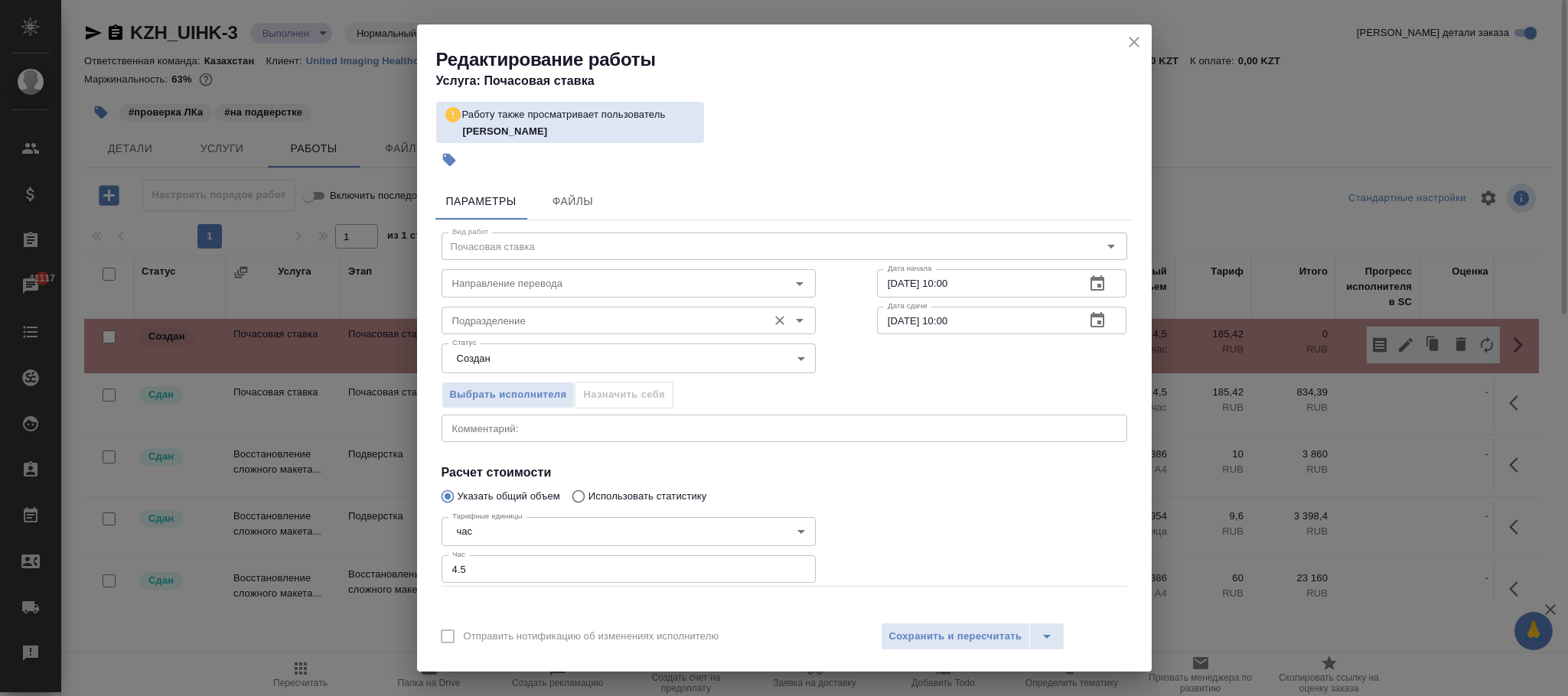
drag, startPoint x: 993, startPoint y: 319, endPoint x: 667, endPoint y: 312, distance: 326.1
click at [667, 312] on div "Подразделение Подразделение Дата сдачи 23.07.2025 10:00 Дата сдачи" at bounding box center [785, 319] width 747 height 98
type input "08.09.2025 10:00"
click at [965, 632] on span "Сохранить и пересчитать" at bounding box center [956, 637] width 133 height 18
